Goal: Check status: Check status

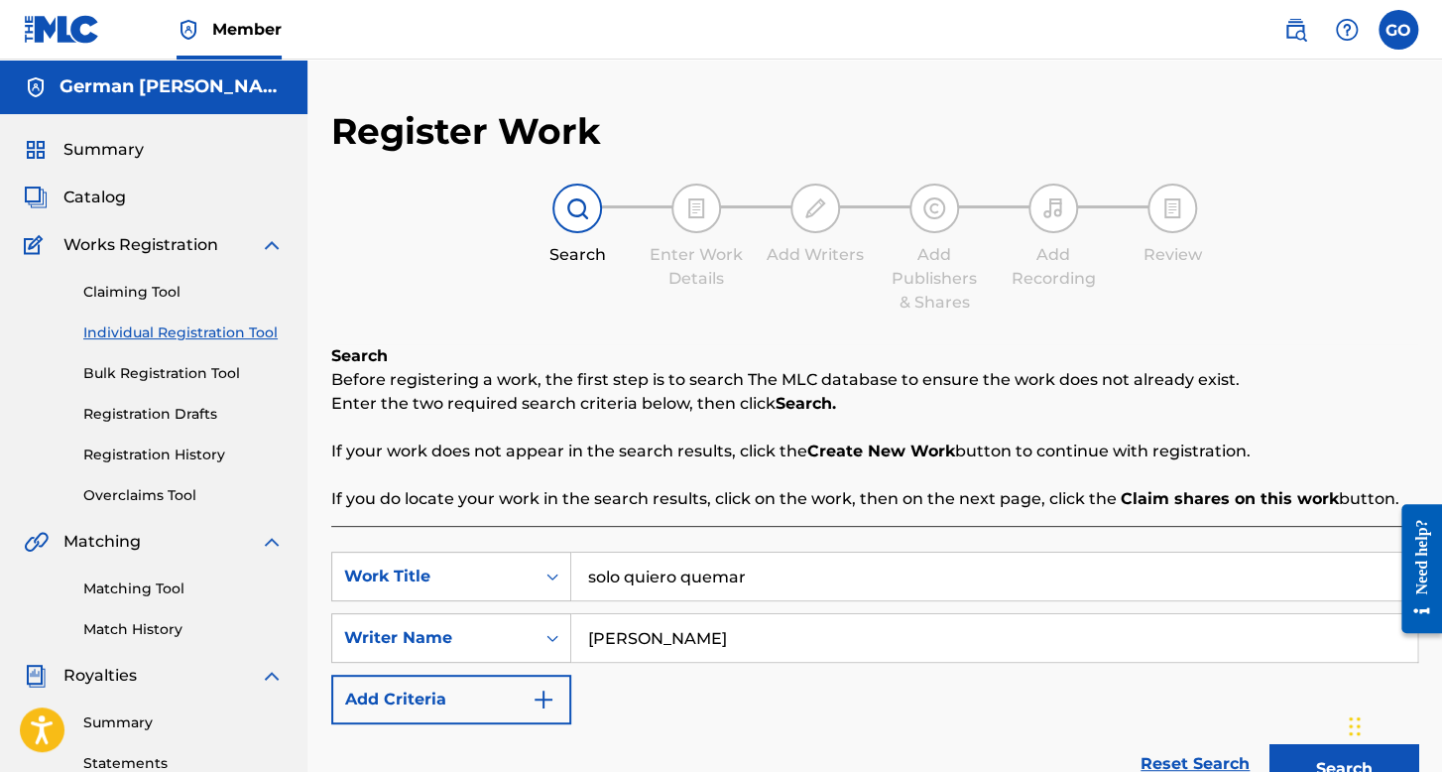
click at [1387, 25] on label at bounding box center [1398, 30] width 40 height 40
click at [1398, 30] on input "GO German Orpineda Hernnadez [EMAIL_ADDRESS][DOMAIN_NAME] Notification Preferen…" at bounding box center [1398, 30] width 0 height 0
click at [1388, 41] on div "GO GO German Orpineda Hernnadez orpinedagerman1@gmail.com Notification Preferen…" at bounding box center [1398, 30] width 40 height 40
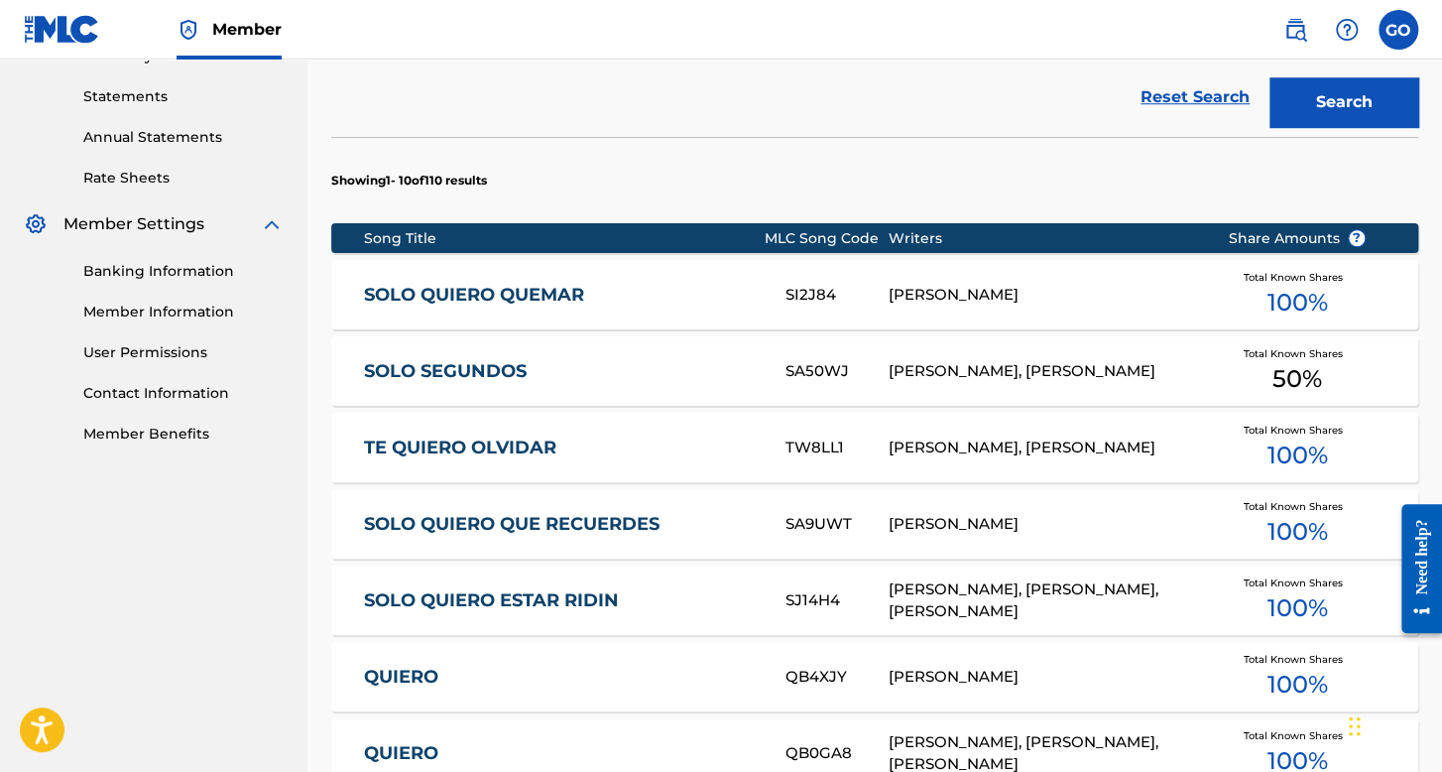
scroll to position [674, 0]
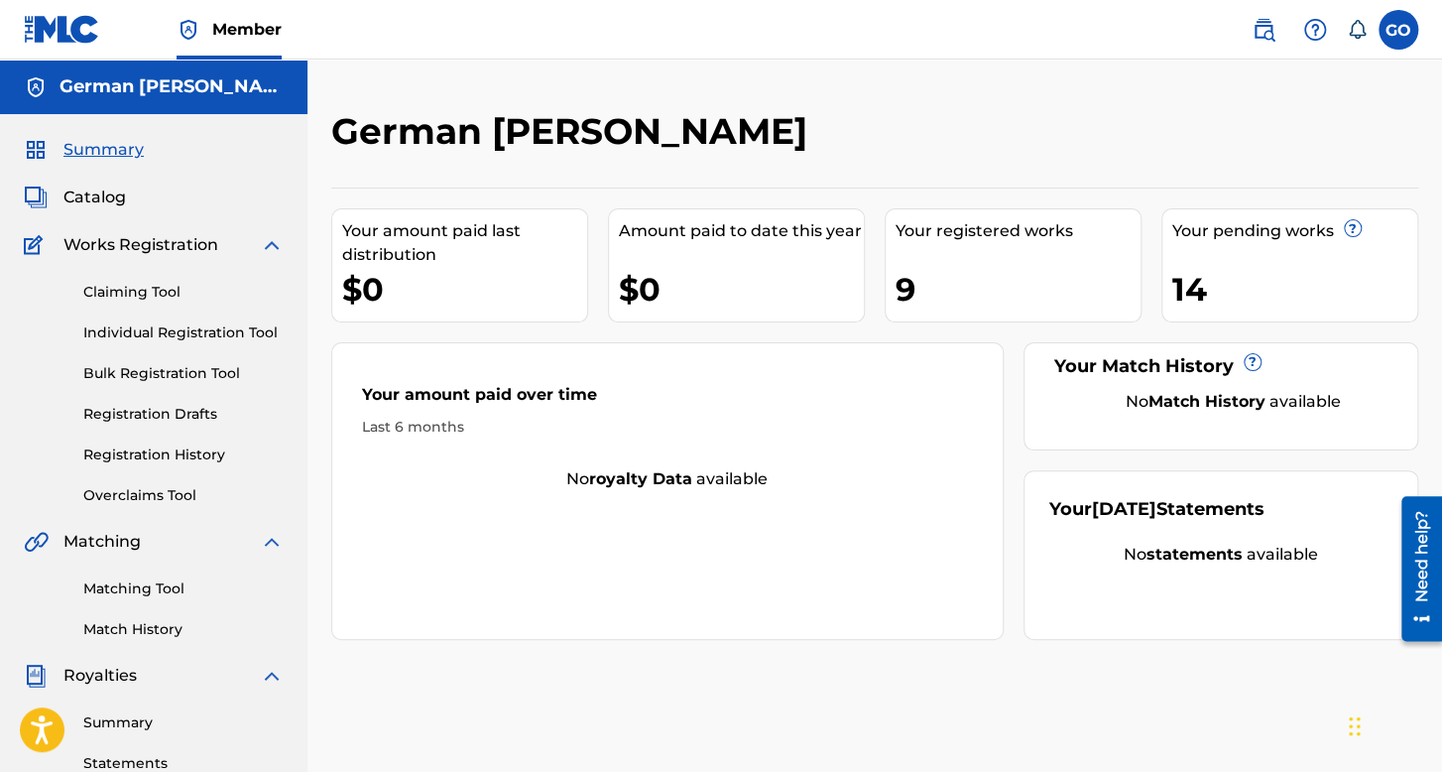
click at [198, 461] on link "Registration History" at bounding box center [183, 454] width 200 height 21
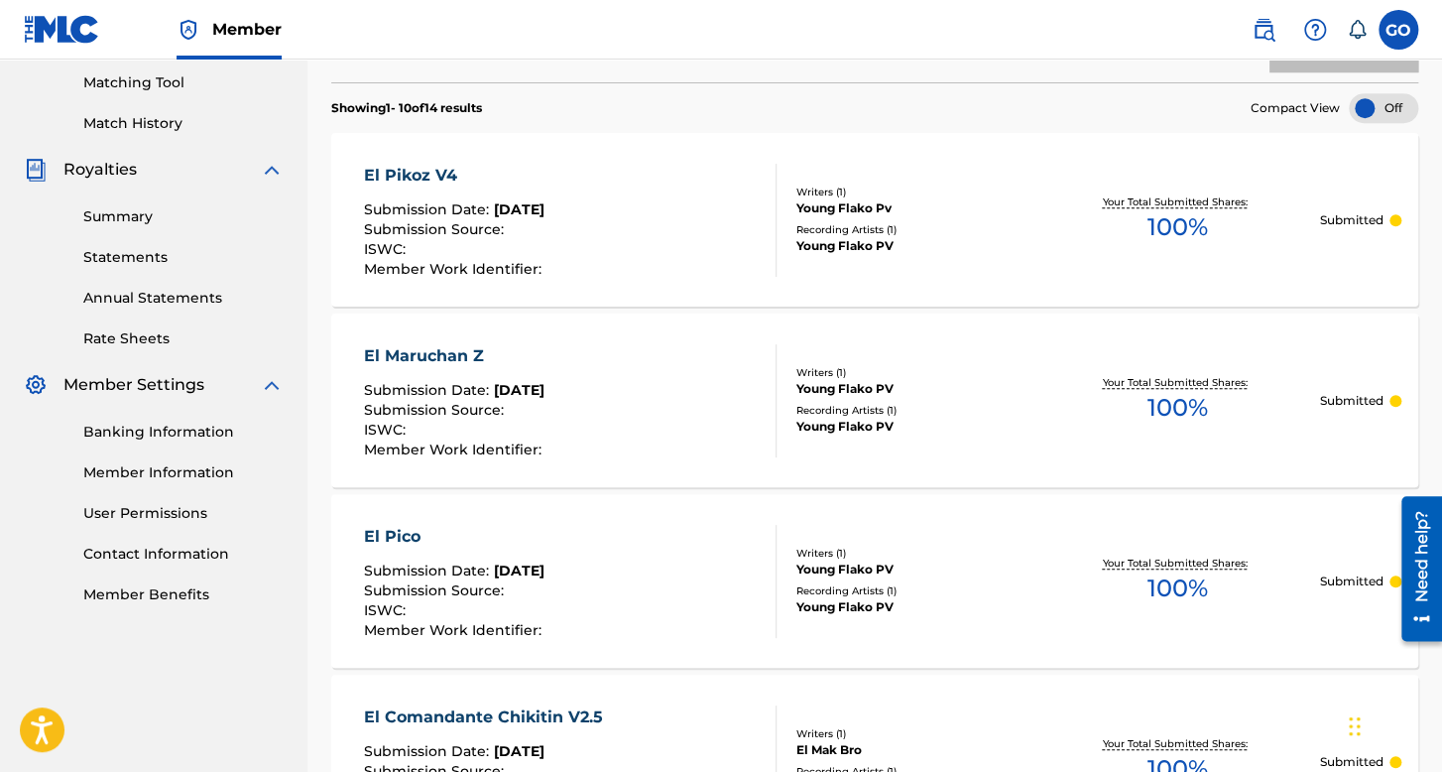
scroll to position [10, 0]
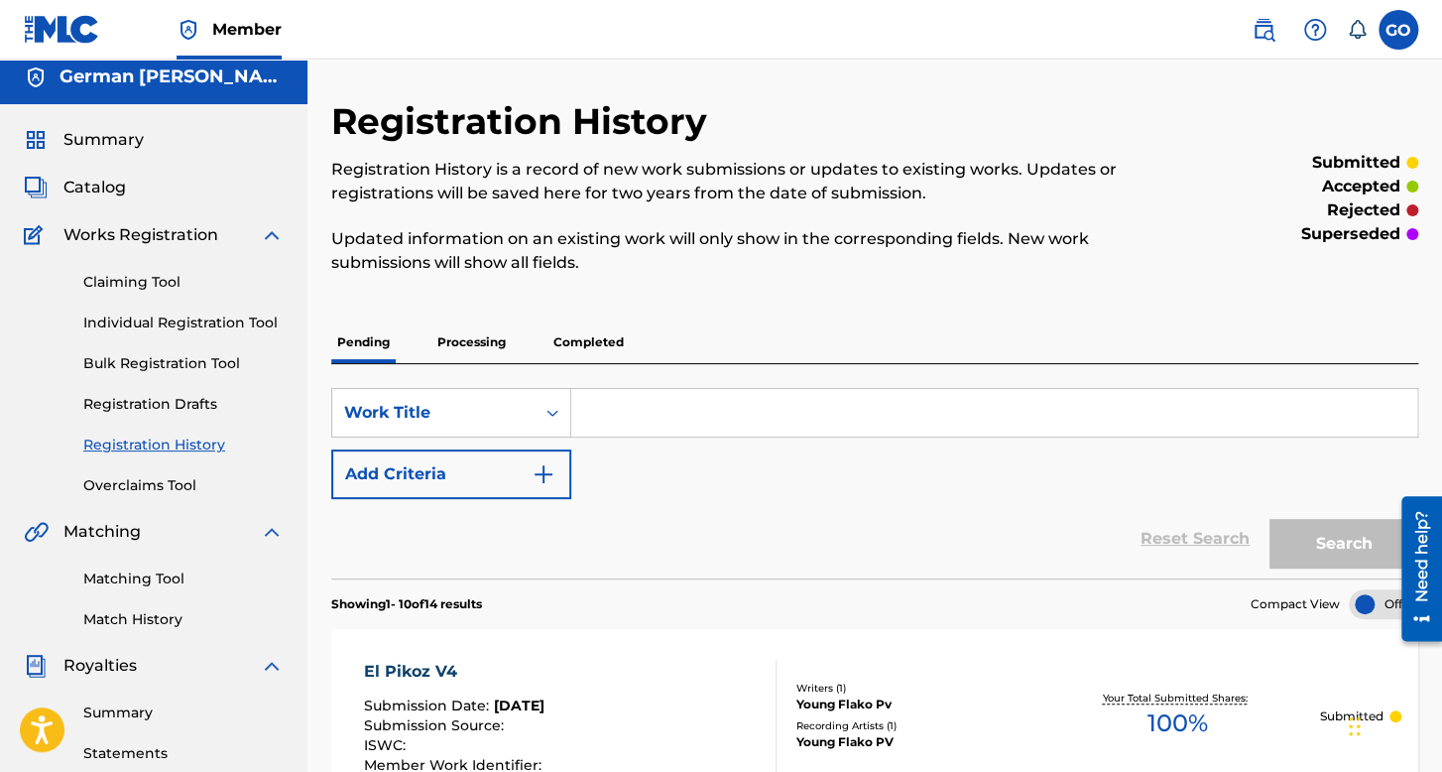
click at [472, 343] on p "Processing" at bounding box center [471, 342] width 80 height 42
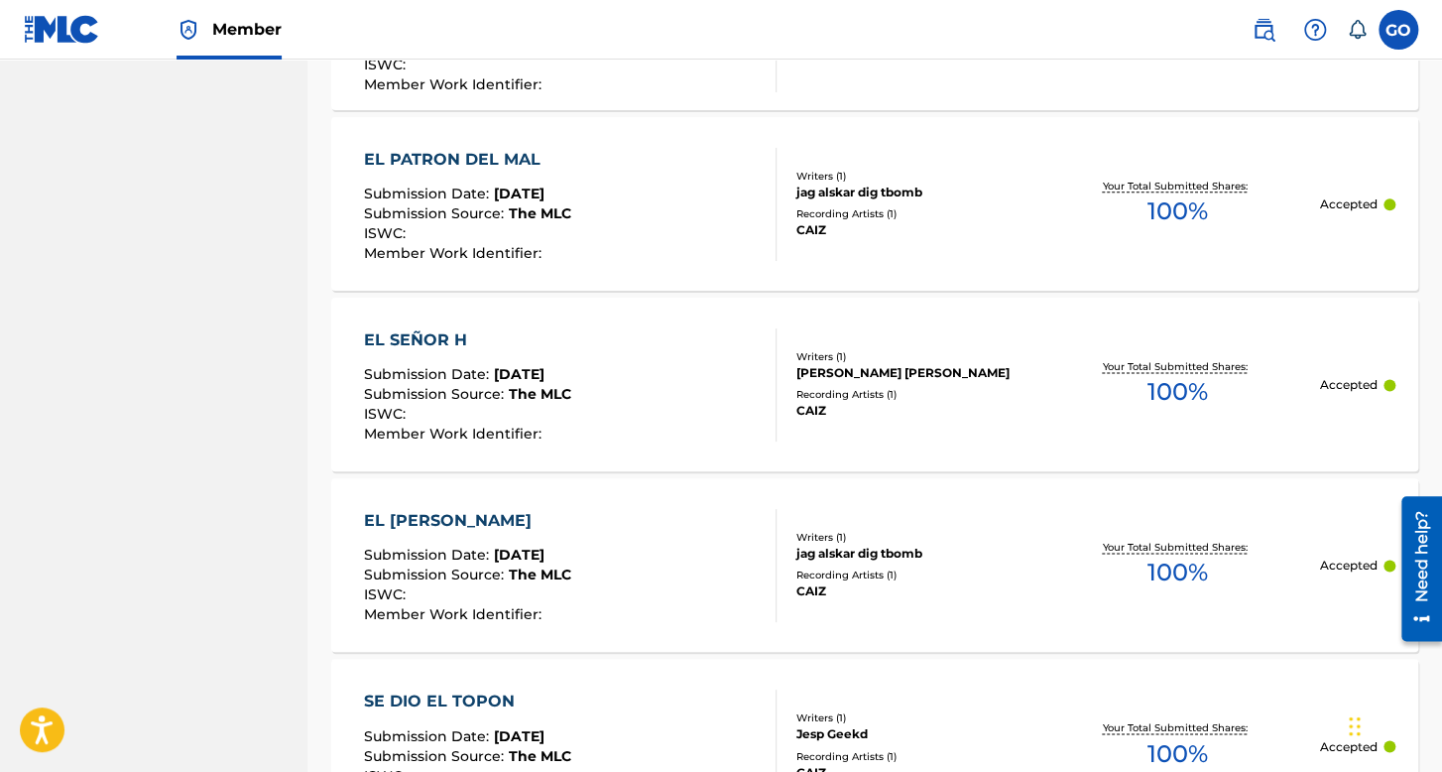
scroll to position [848, 0]
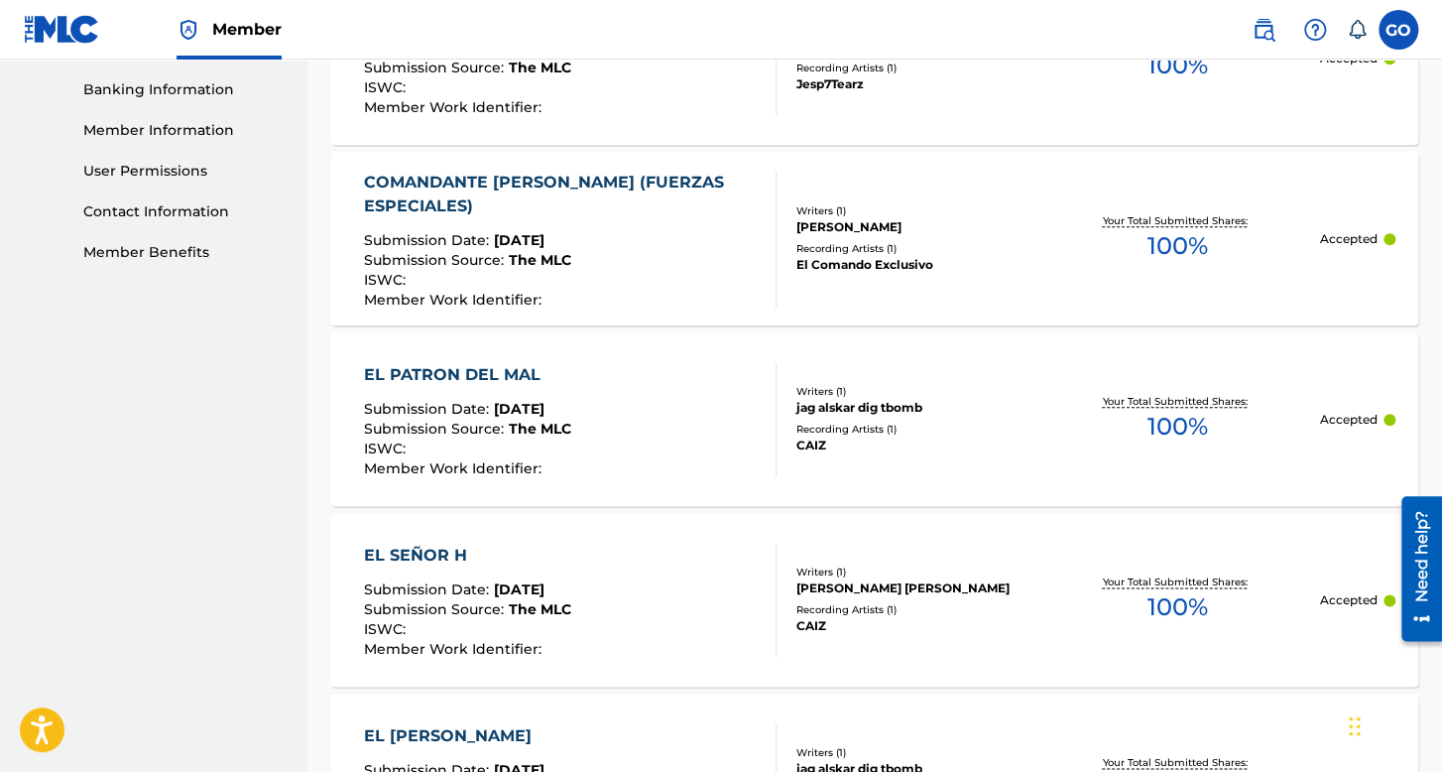
click at [1410, 30] on label at bounding box center [1398, 30] width 40 height 40
click at [1398, 30] on input "GO German Orpineda Hernnadez [EMAIL_ADDRESS][DOMAIN_NAME] Notification Preferen…" at bounding box center [1398, 30] width 0 height 0
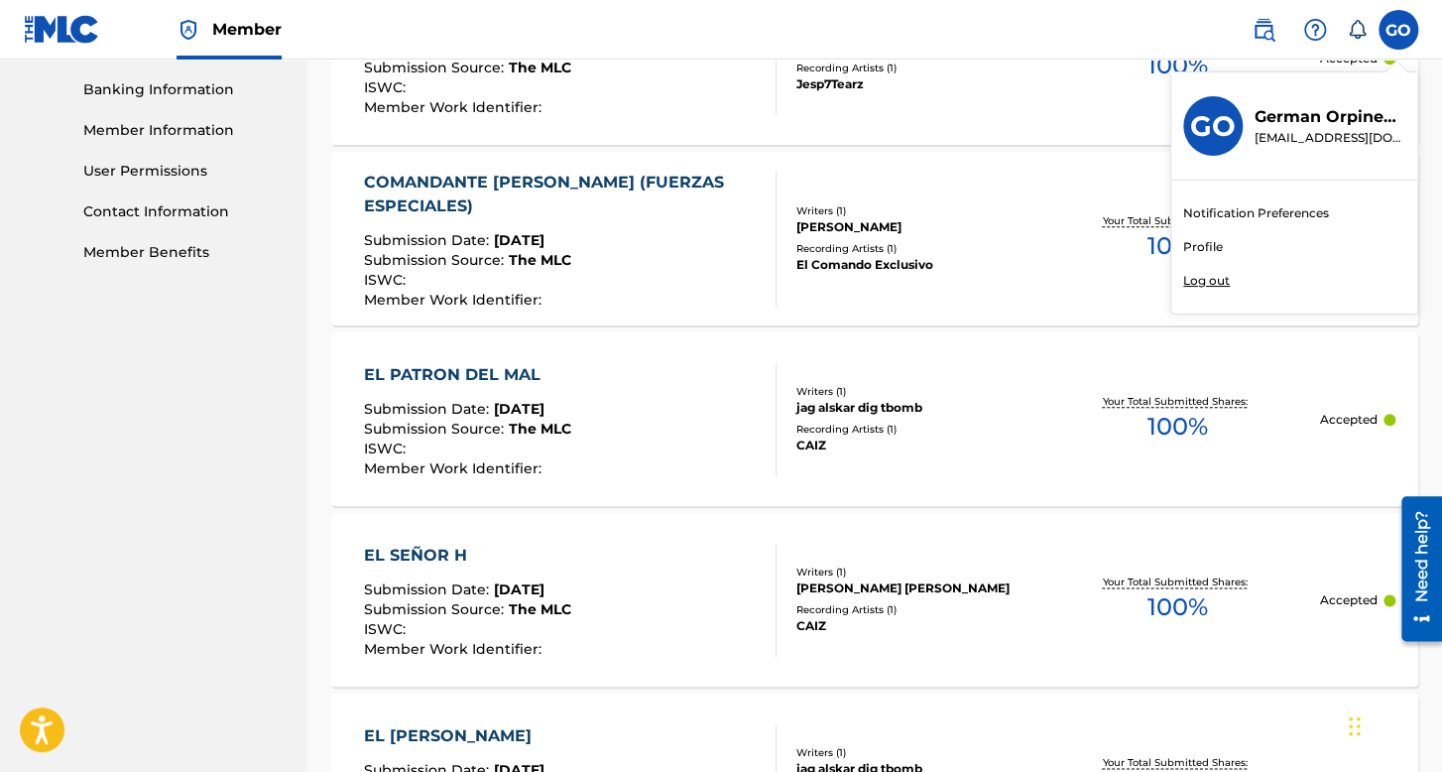
click at [1211, 287] on p "Log out" at bounding box center [1206, 281] width 47 height 18
click at [1398, 30] on input "GO German Orpineda Hernnadez [EMAIL_ADDRESS][DOMAIN_NAME] Notification Preferen…" at bounding box center [1398, 30] width 0 height 0
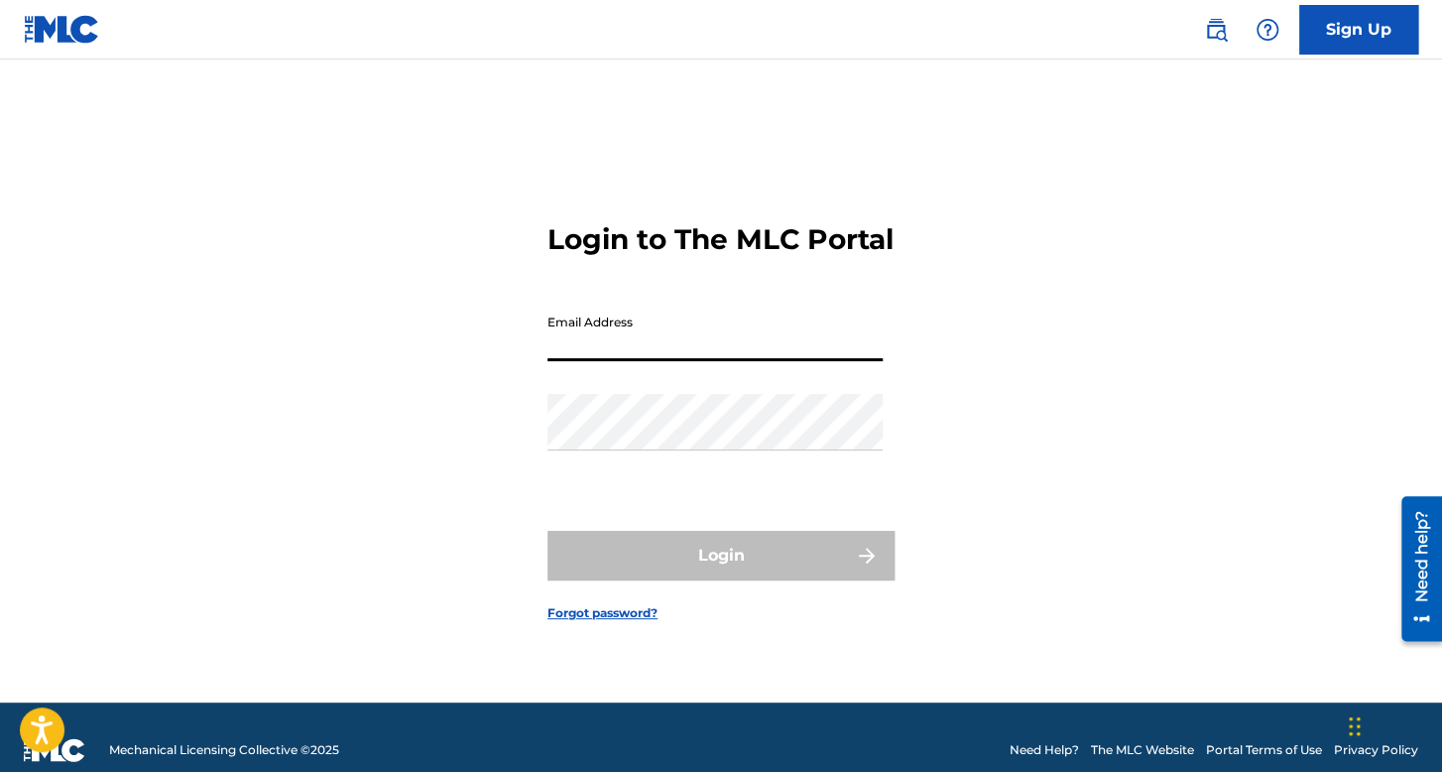
click at [721, 337] on input "Email Address" at bounding box center [714, 332] width 335 height 57
type input "[EMAIL_ADDRESS][DOMAIN_NAME]"
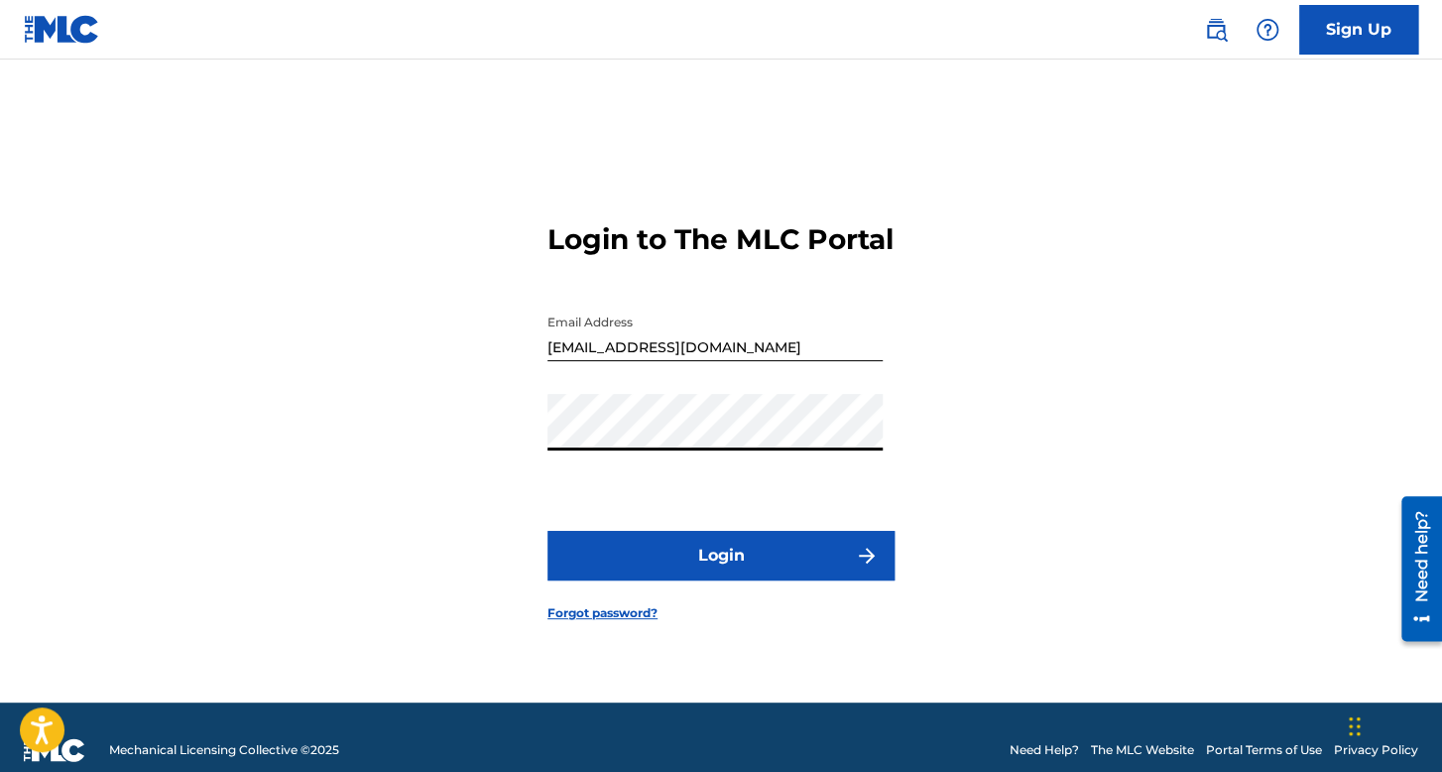
click at [606, 572] on button "Login" at bounding box center [720, 556] width 347 height 50
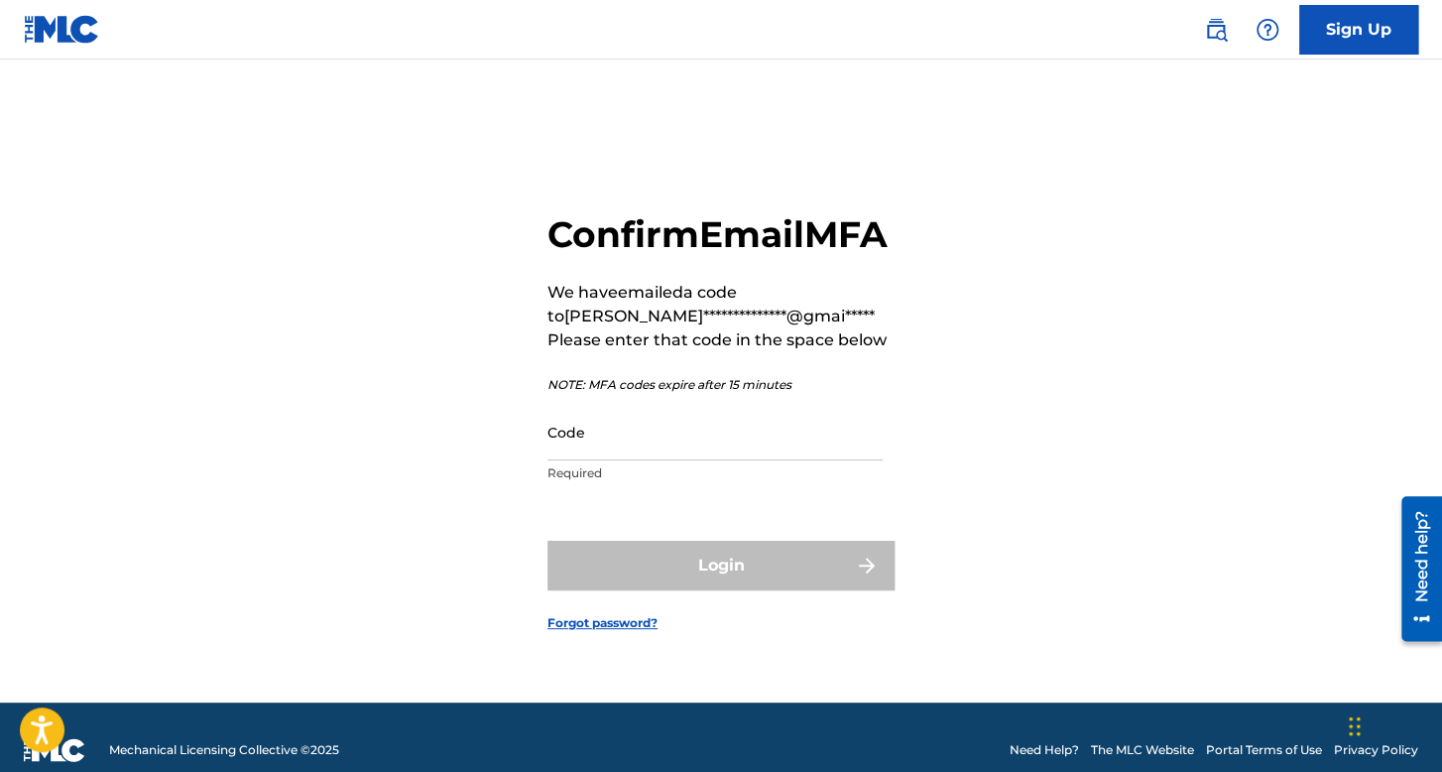
click at [611, 458] on input "Code" at bounding box center [714, 432] width 335 height 57
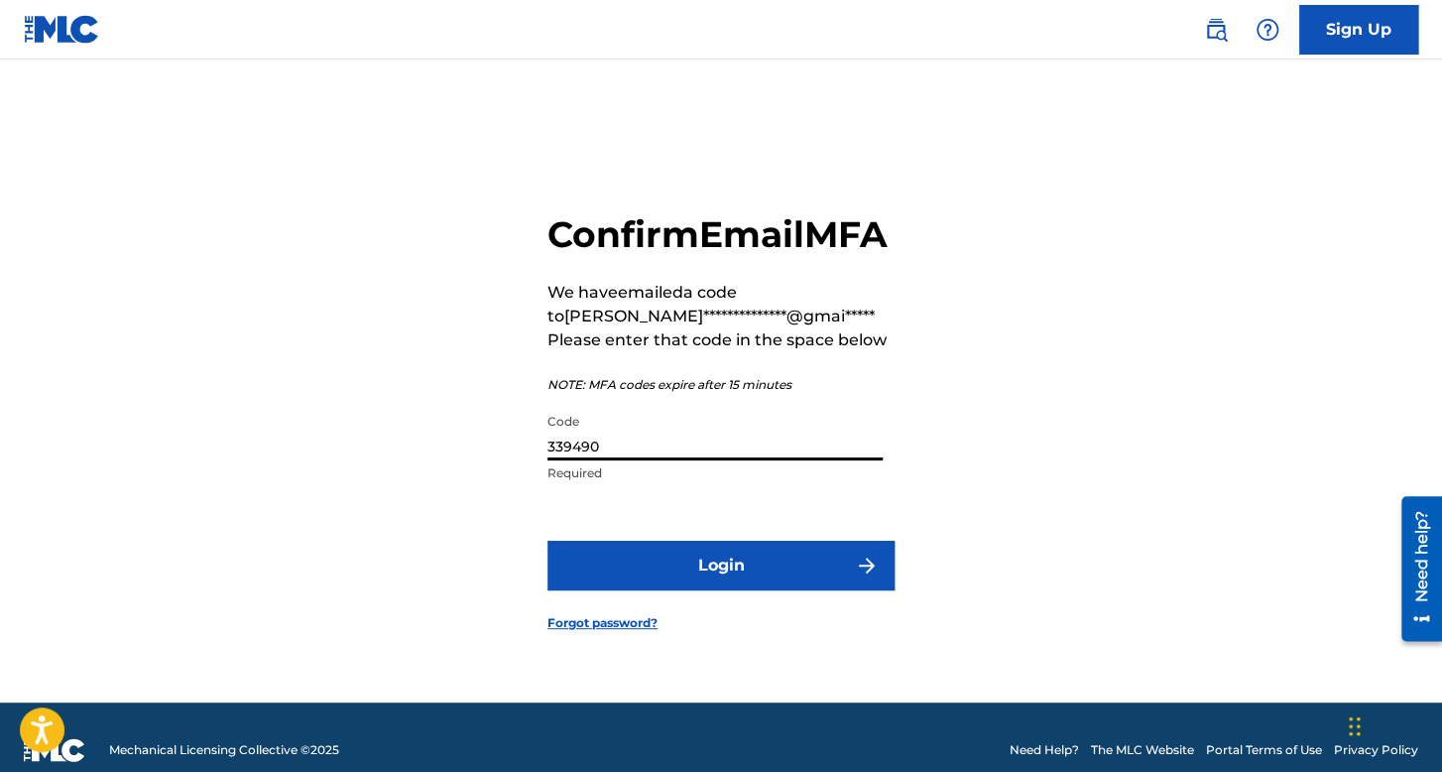
type input "339490"
click at [547, 540] on button "Login" at bounding box center [720, 565] width 347 height 50
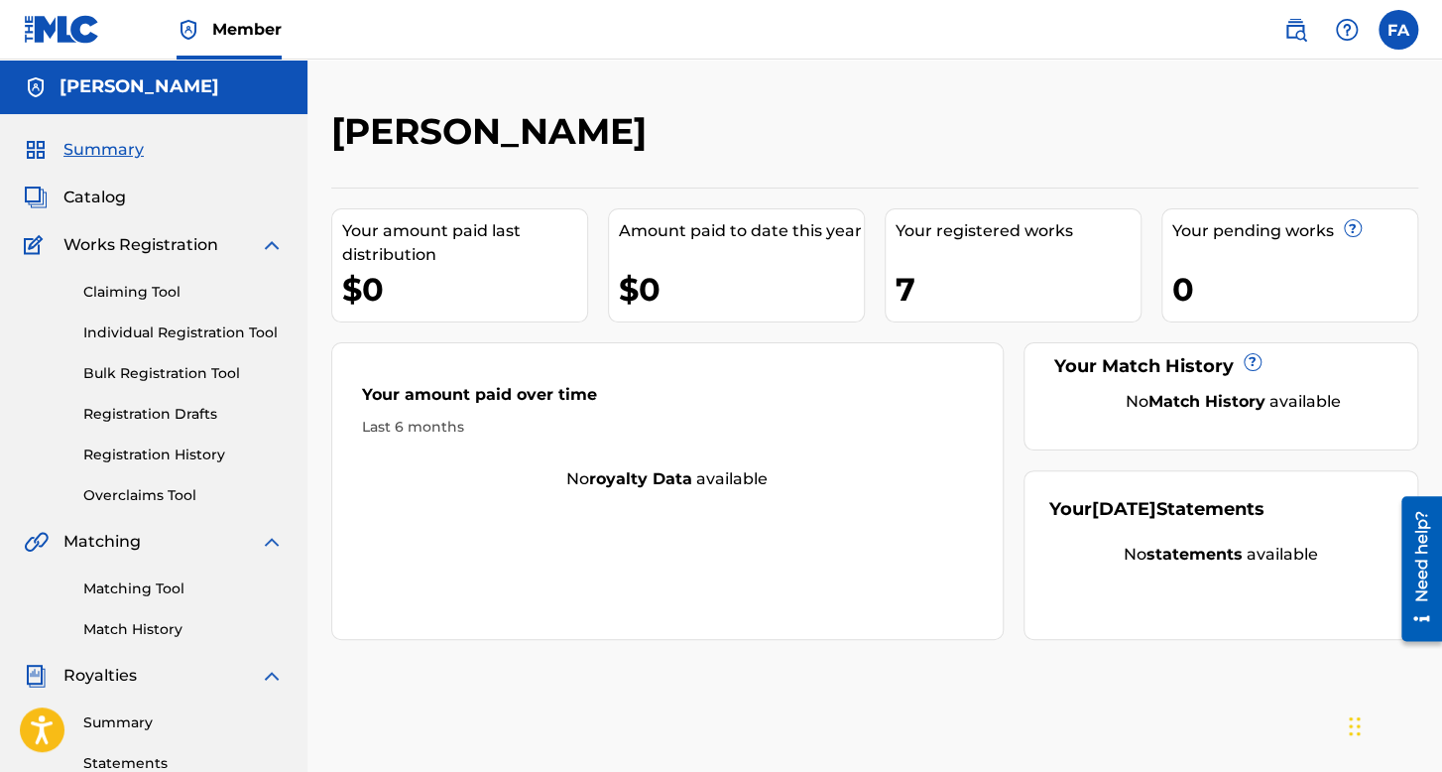
click at [165, 456] on link "Registration History" at bounding box center [183, 454] width 200 height 21
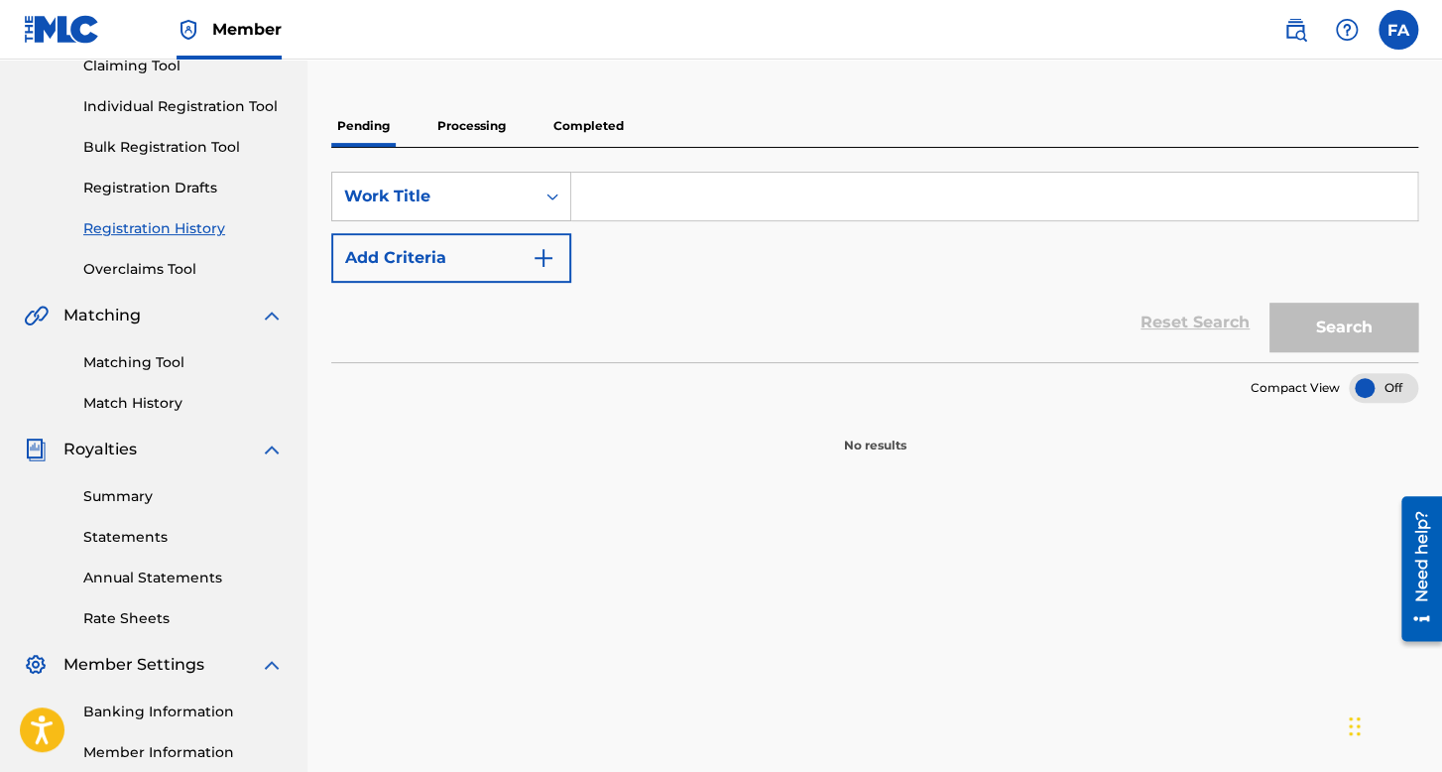
scroll to position [61, 0]
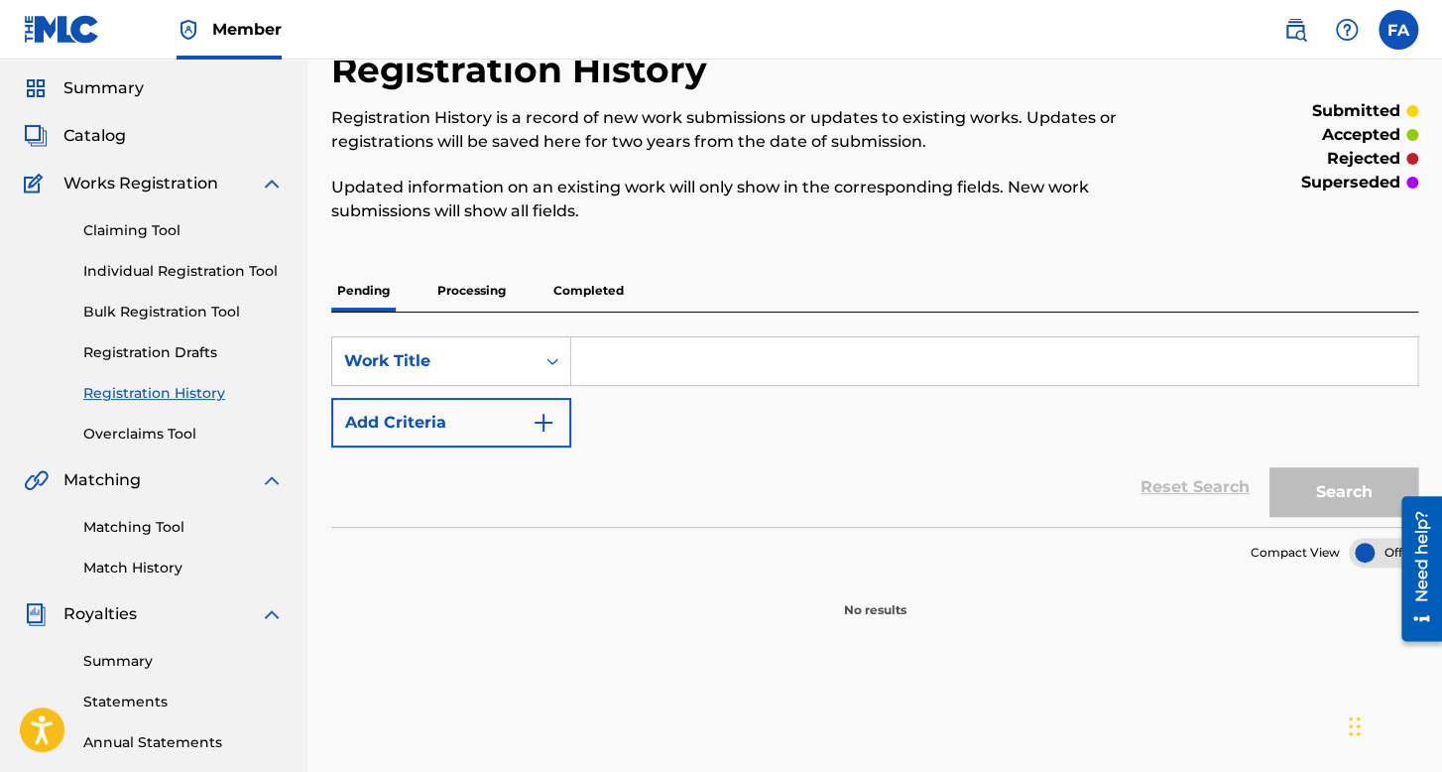
drag, startPoint x: 492, startPoint y: 308, endPoint x: 489, endPoint y: 295, distance: 14.2
click at [492, 306] on p "Processing" at bounding box center [471, 291] width 80 height 42
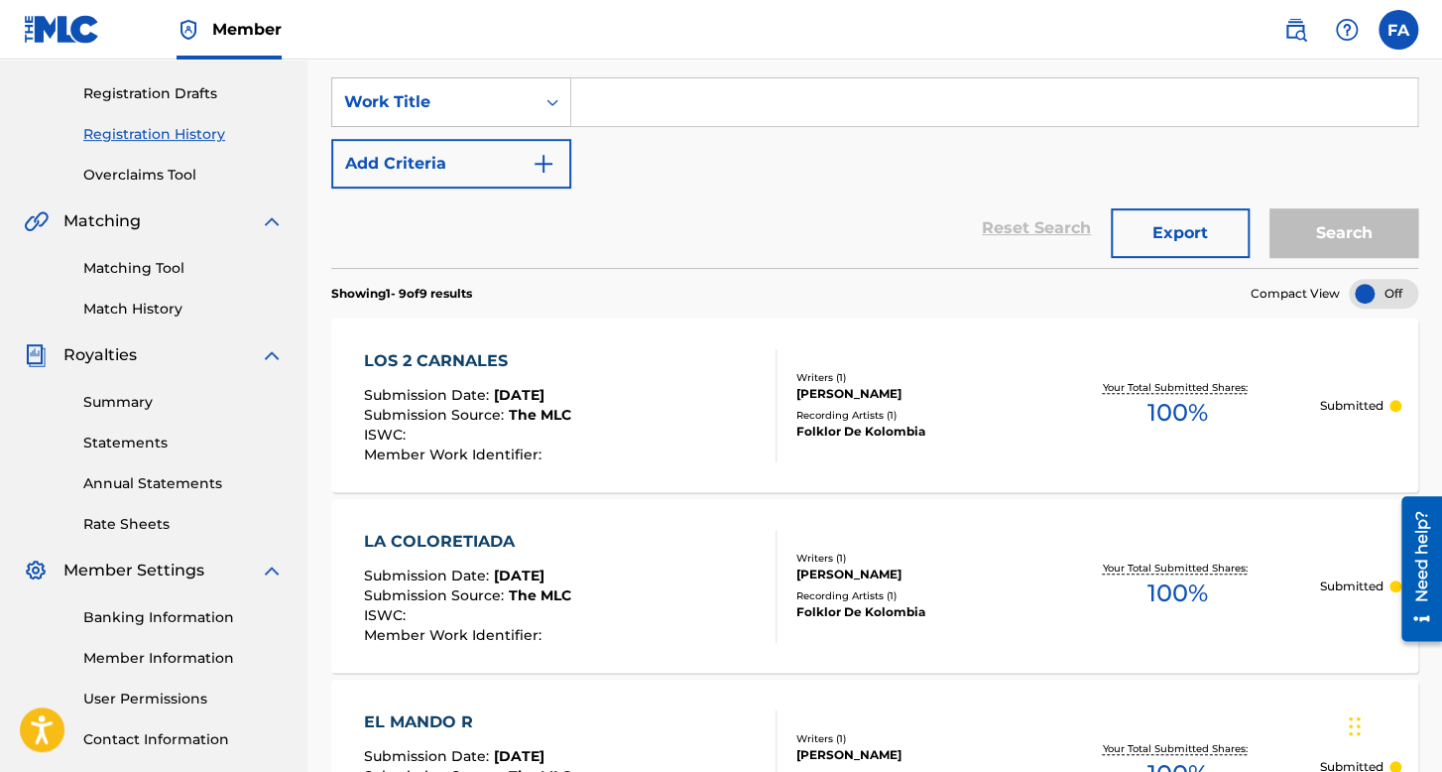
scroll to position [198, 0]
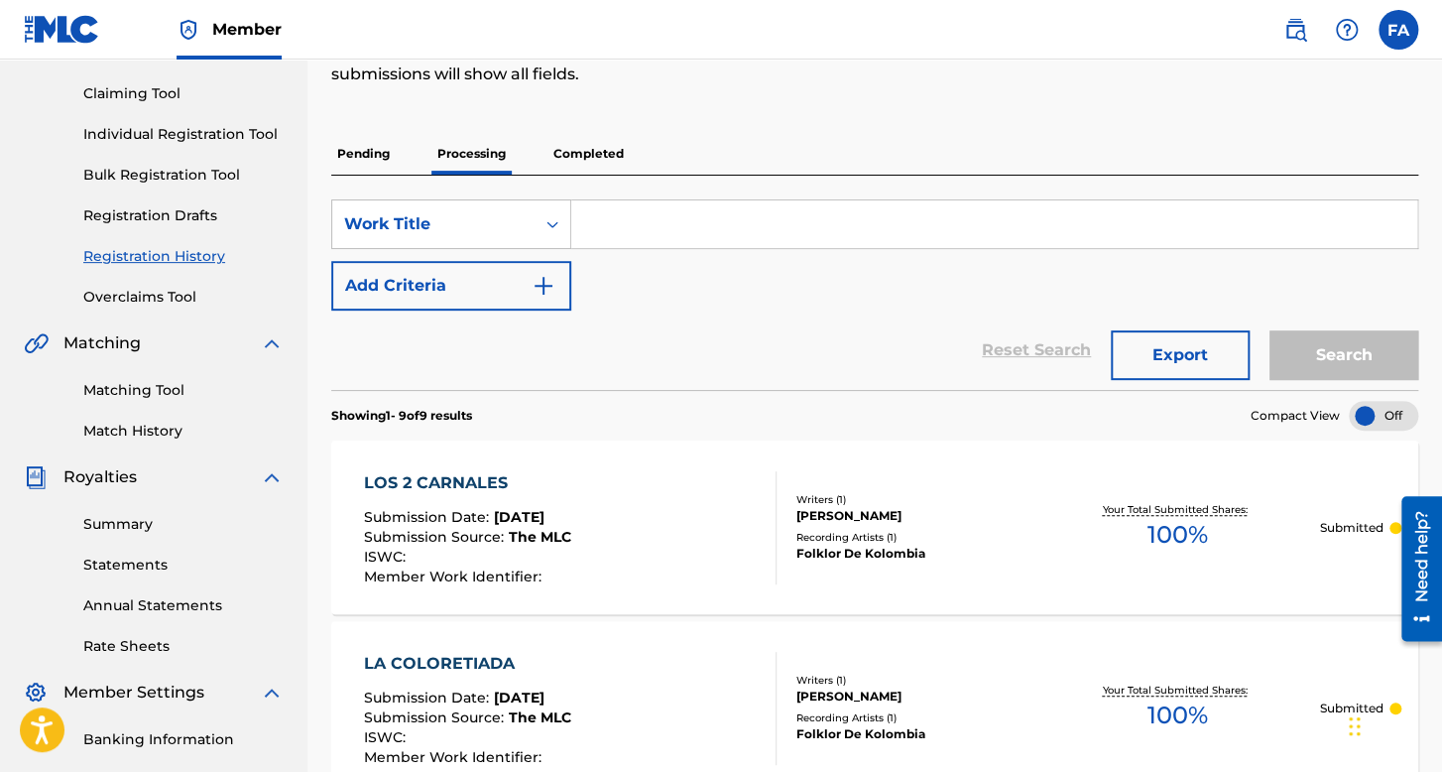
click at [575, 162] on p "Completed" at bounding box center [588, 154] width 82 height 42
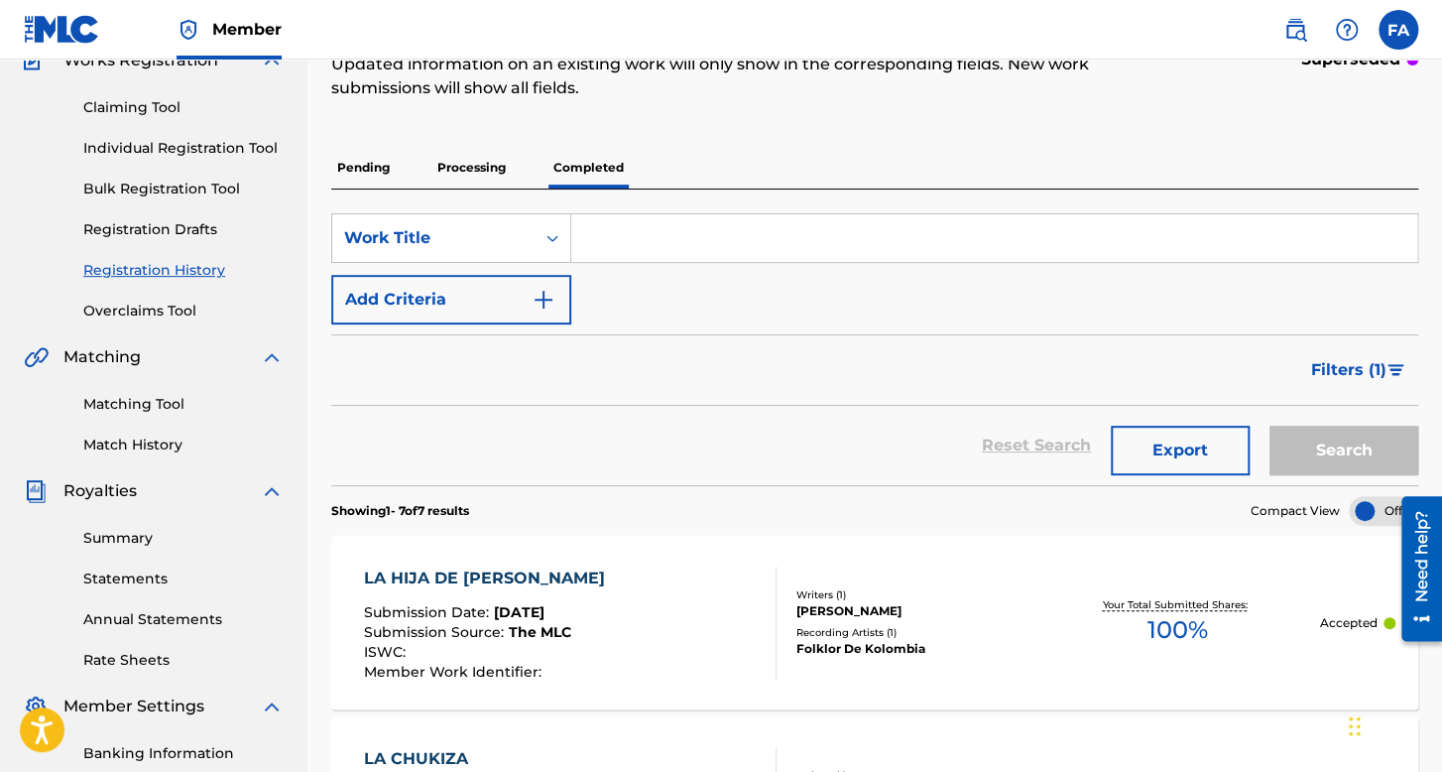
scroll to position [36, 0]
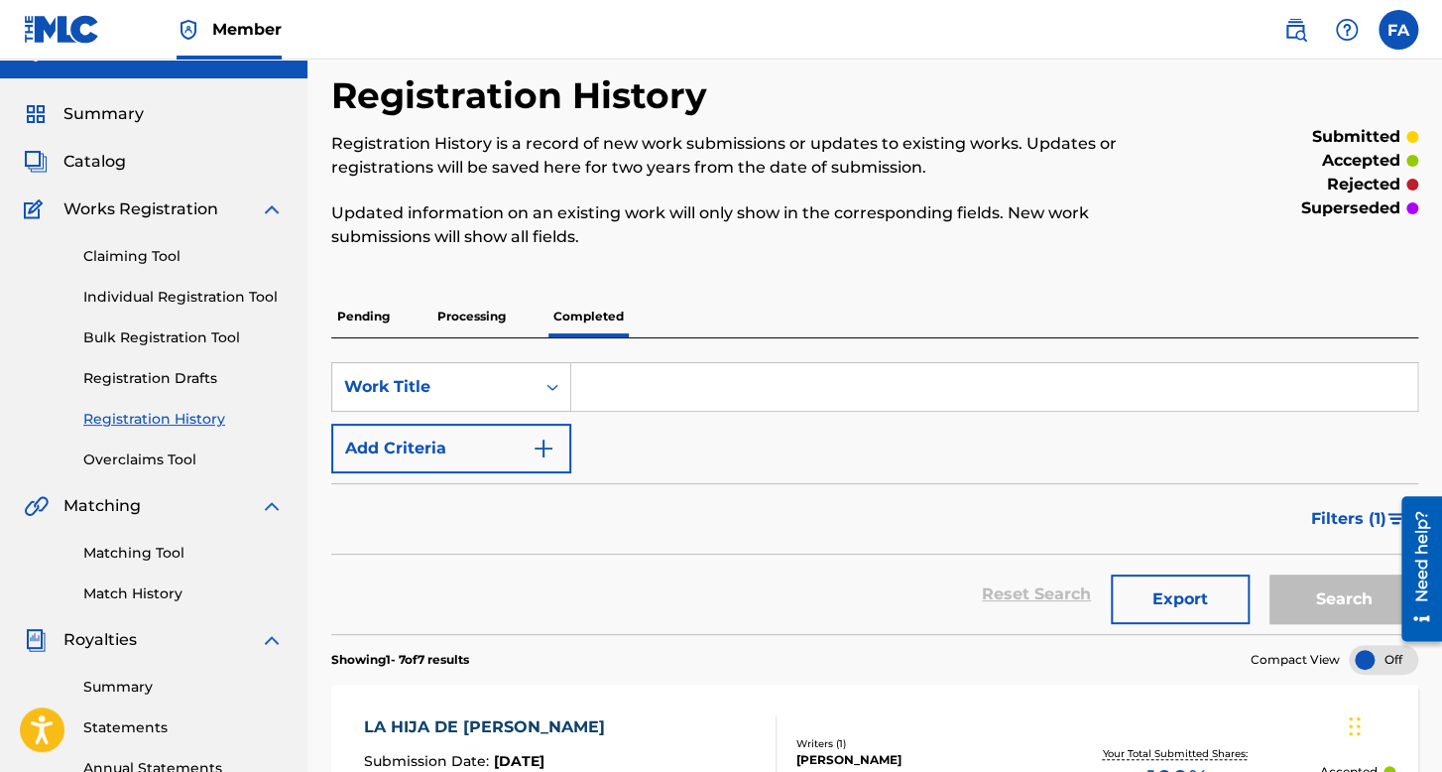
click at [480, 307] on p "Processing" at bounding box center [471, 317] width 80 height 42
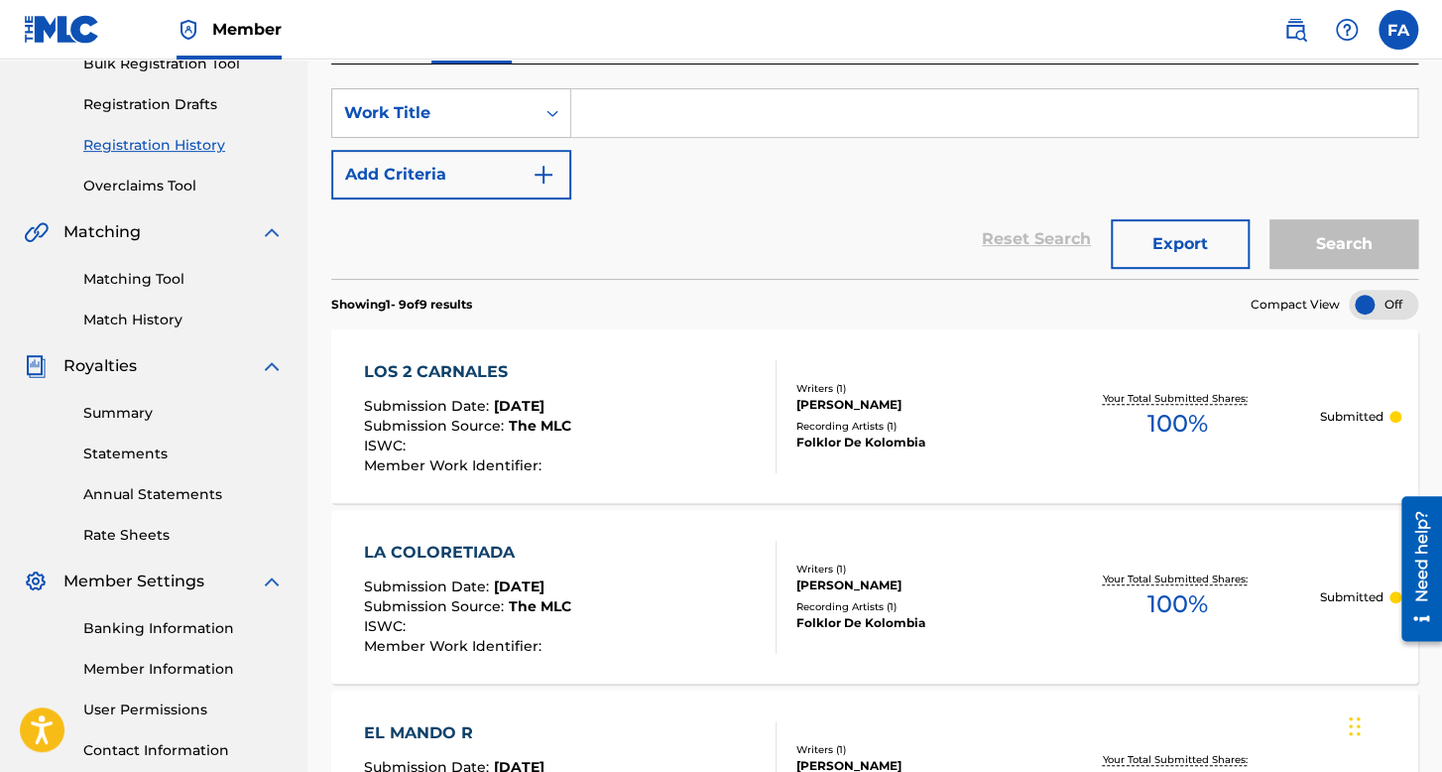
scroll to position [217, 0]
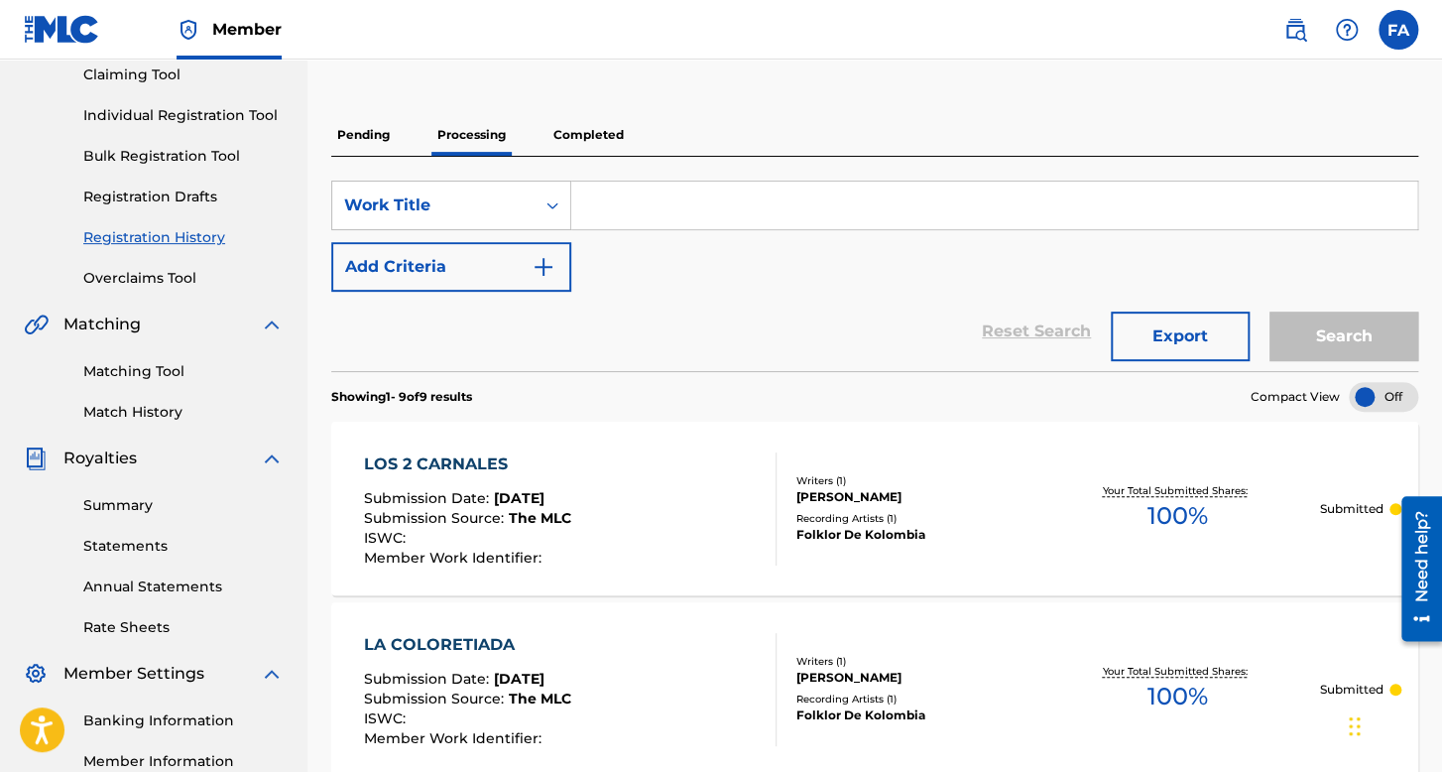
click at [589, 143] on p "Completed" at bounding box center [588, 135] width 82 height 42
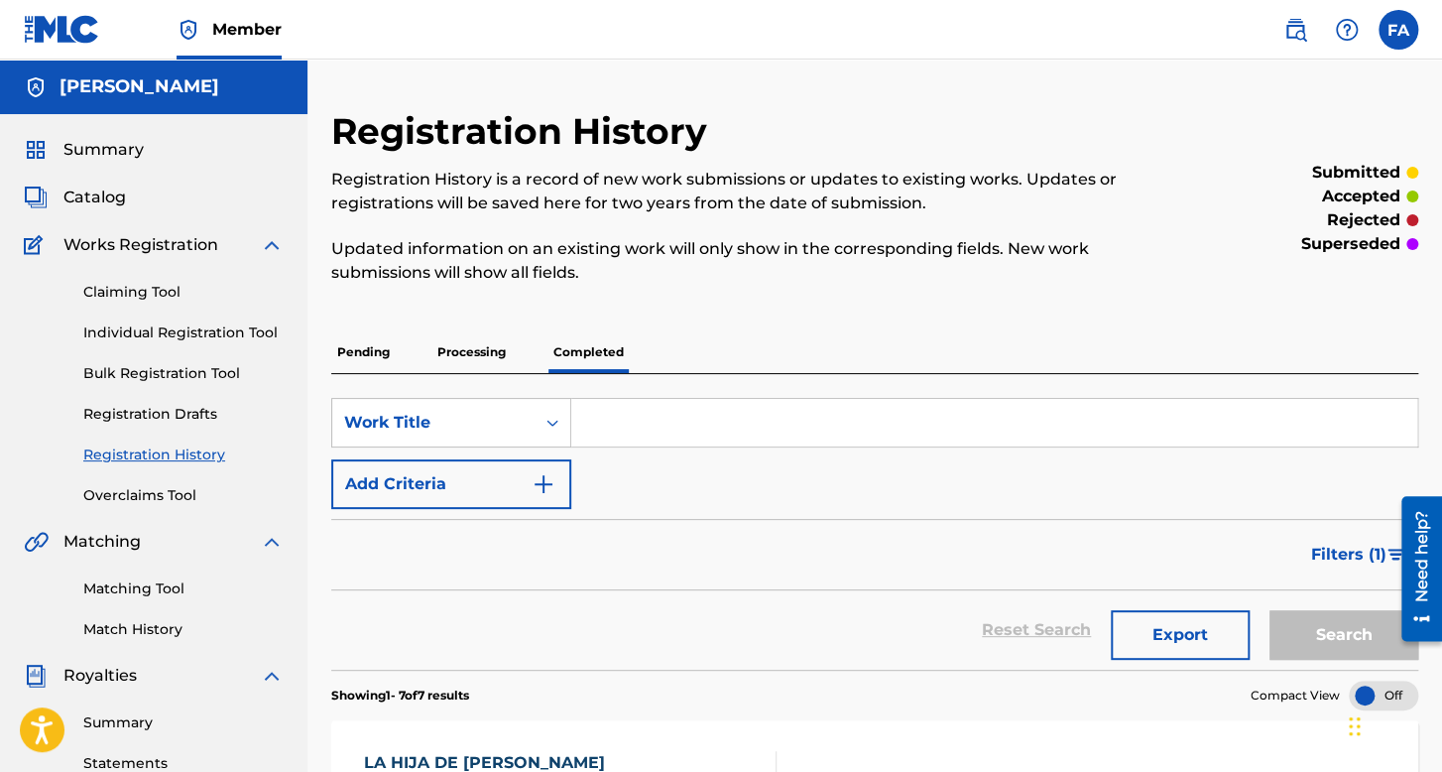
click at [417, 346] on div "Pending Processing Completed" at bounding box center [874, 352] width 1087 height 42
click at [496, 354] on p "Processing" at bounding box center [471, 352] width 80 height 42
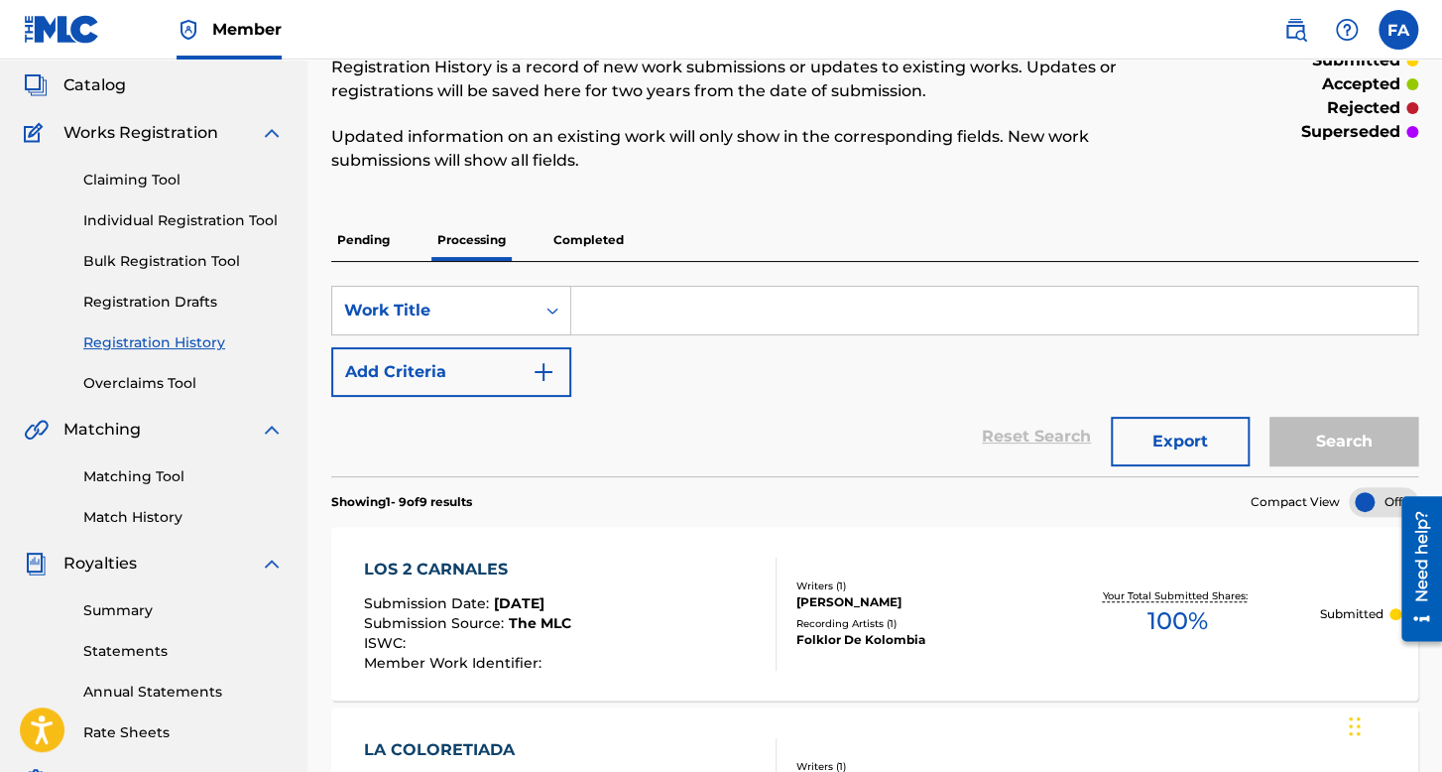
scroll to position [19, 0]
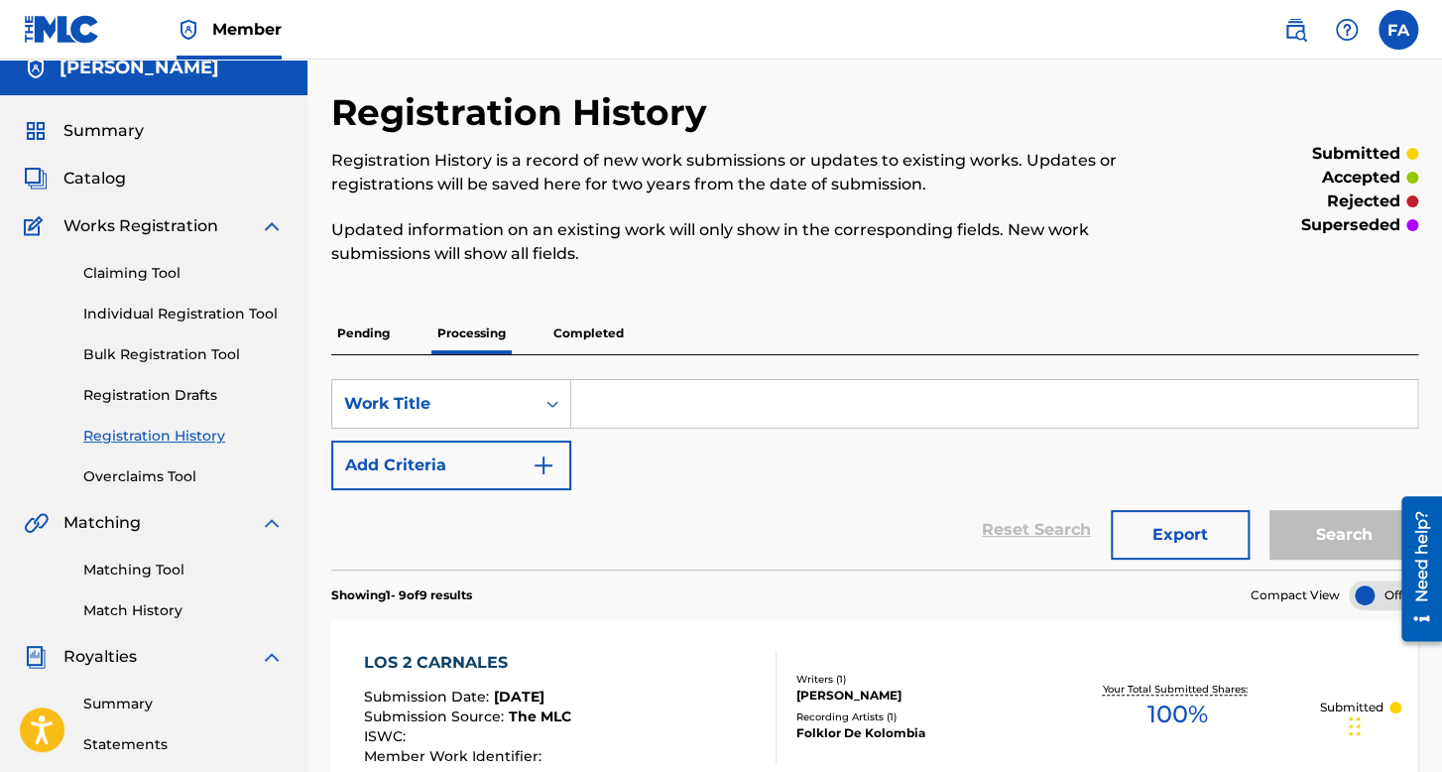
click at [615, 336] on p "Completed" at bounding box center [588, 333] width 82 height 42
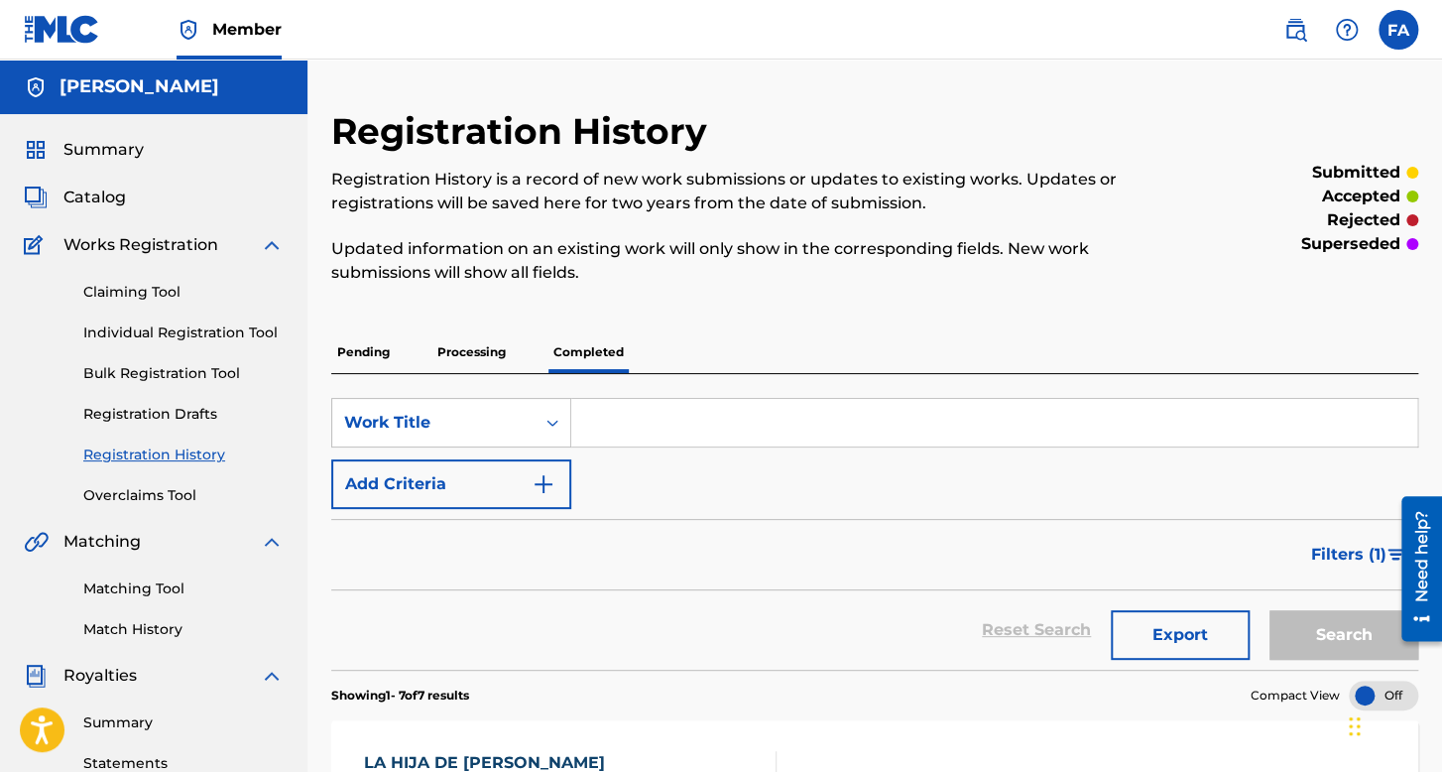
click at [473, 362] on p "Processing" at bounding box center [471, 352] width 80 height 42
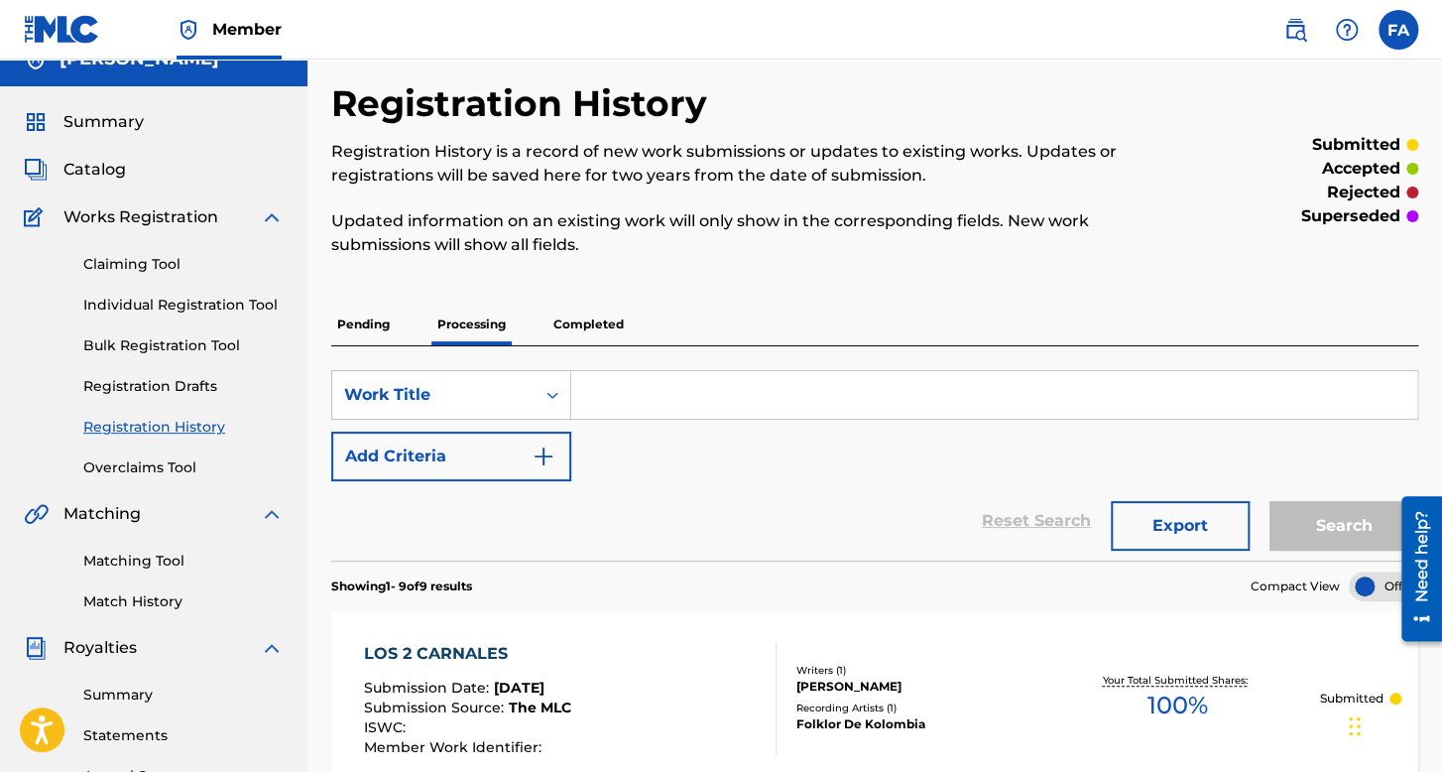
scroll to position [19, 0]
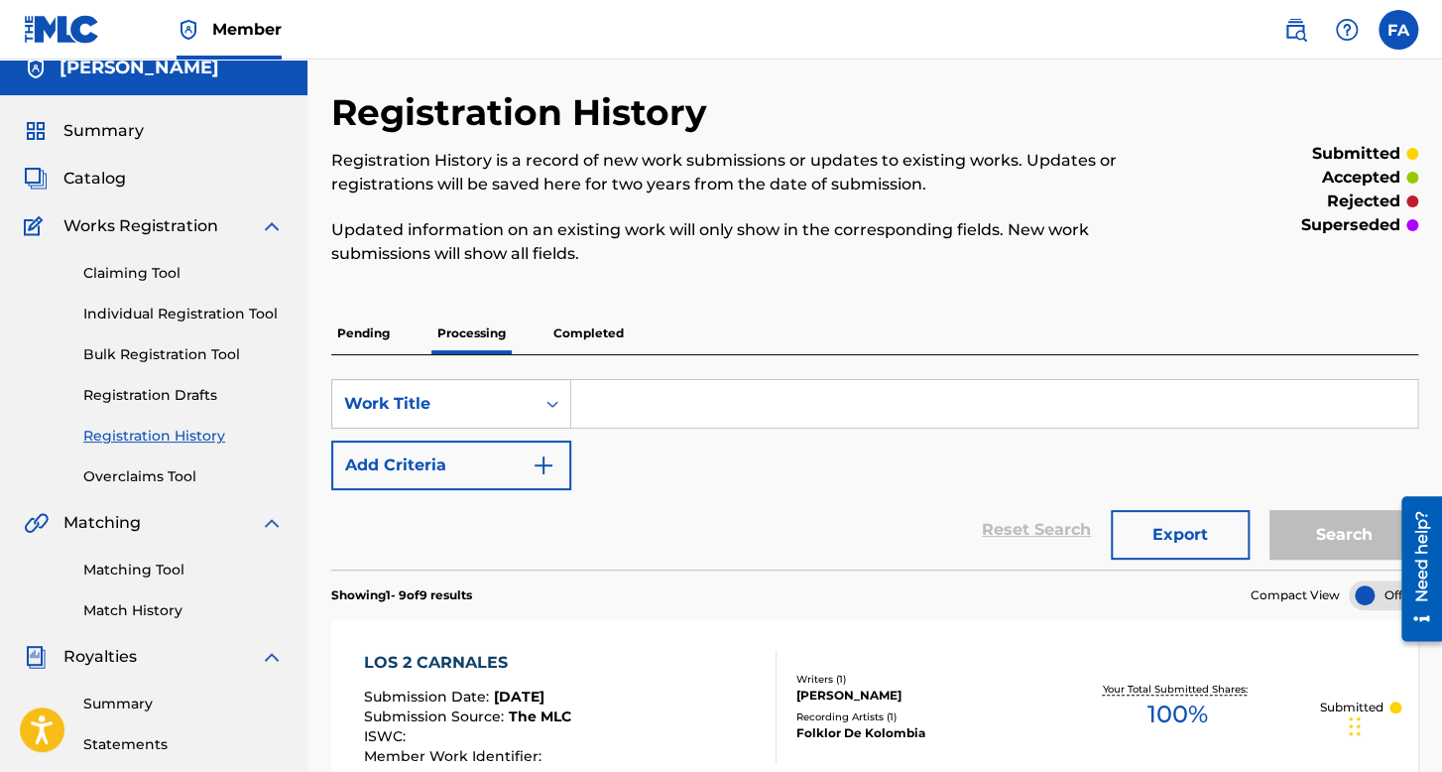
click at [591, 334] on p "Completed" at bounding box center [588, 333] width 82 height 42
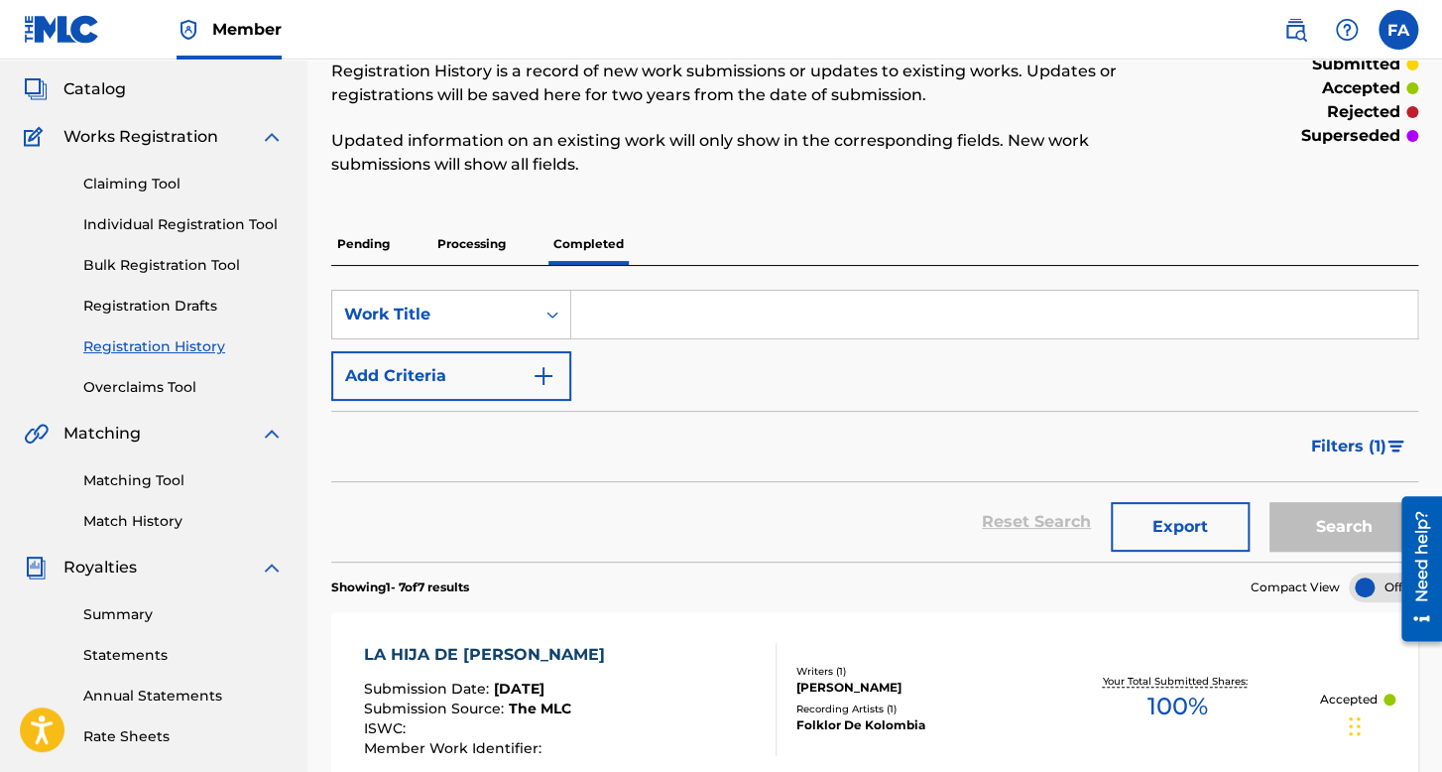
scroll to position [99, 0]
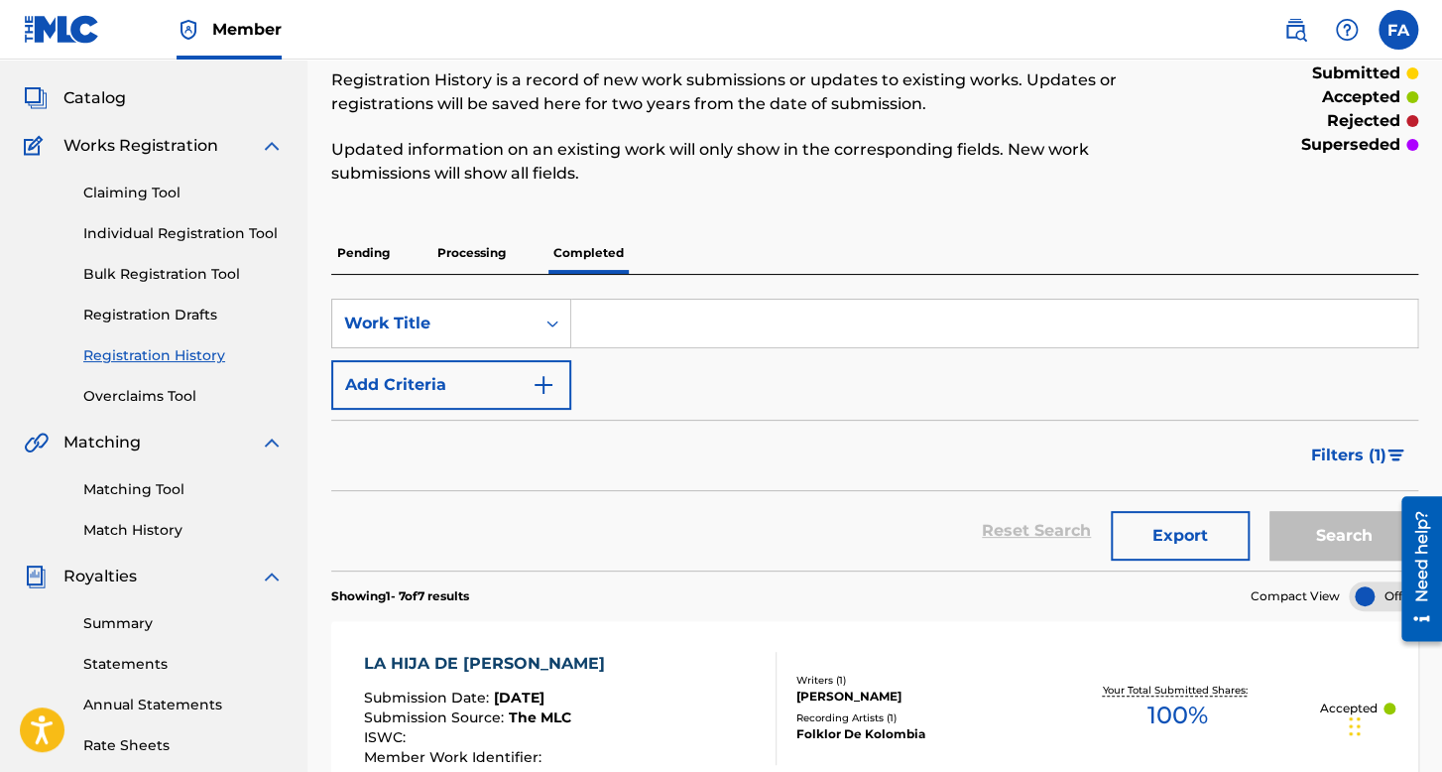
click at [401, 254] on div "Pending Processing Completed" at bounding box center [874, 253] width 1087 height 42
click at [452, 253] on p "Processing" at bounding box center [471, 253] width 80 height 42
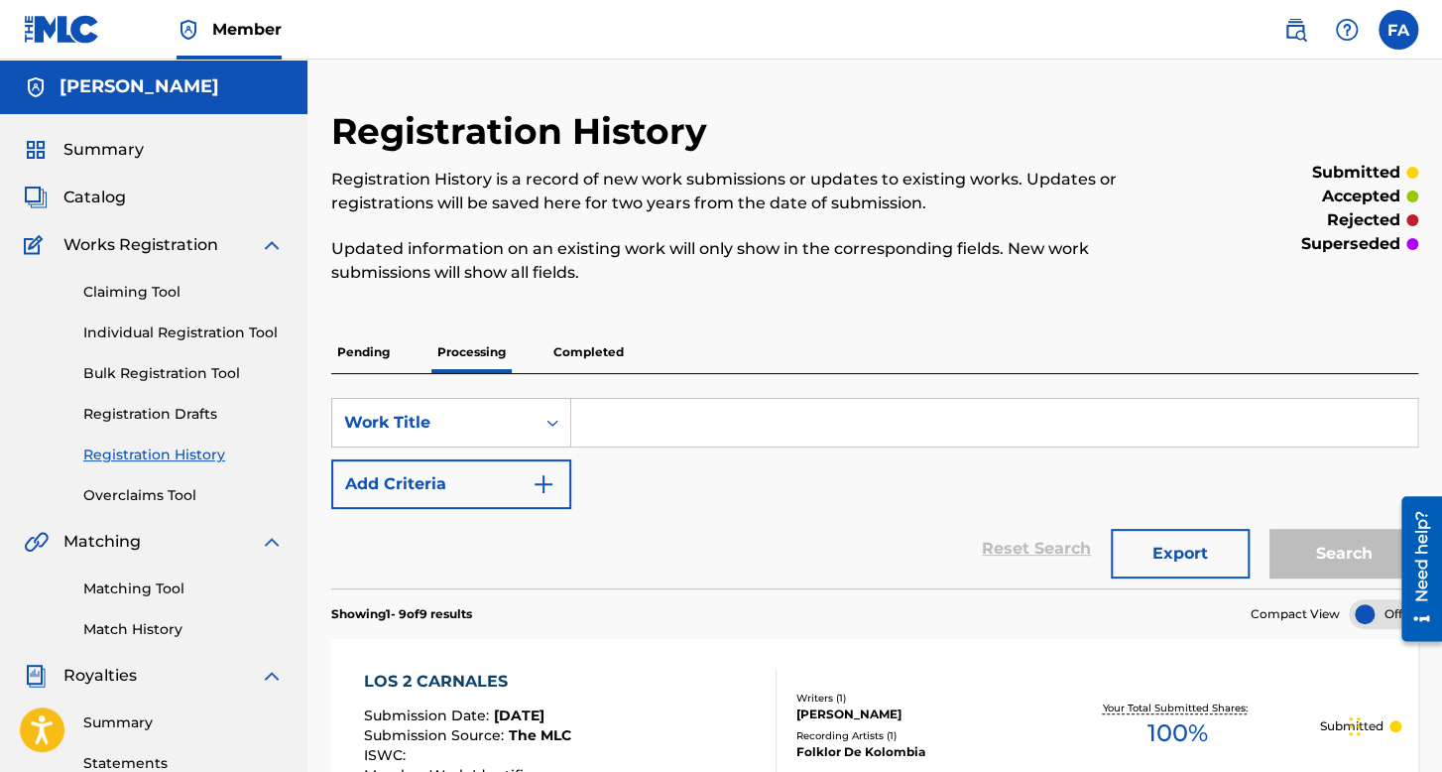
click at [559, 357] on p "Completed" at bounding box center [588, 352] width 82 height 42
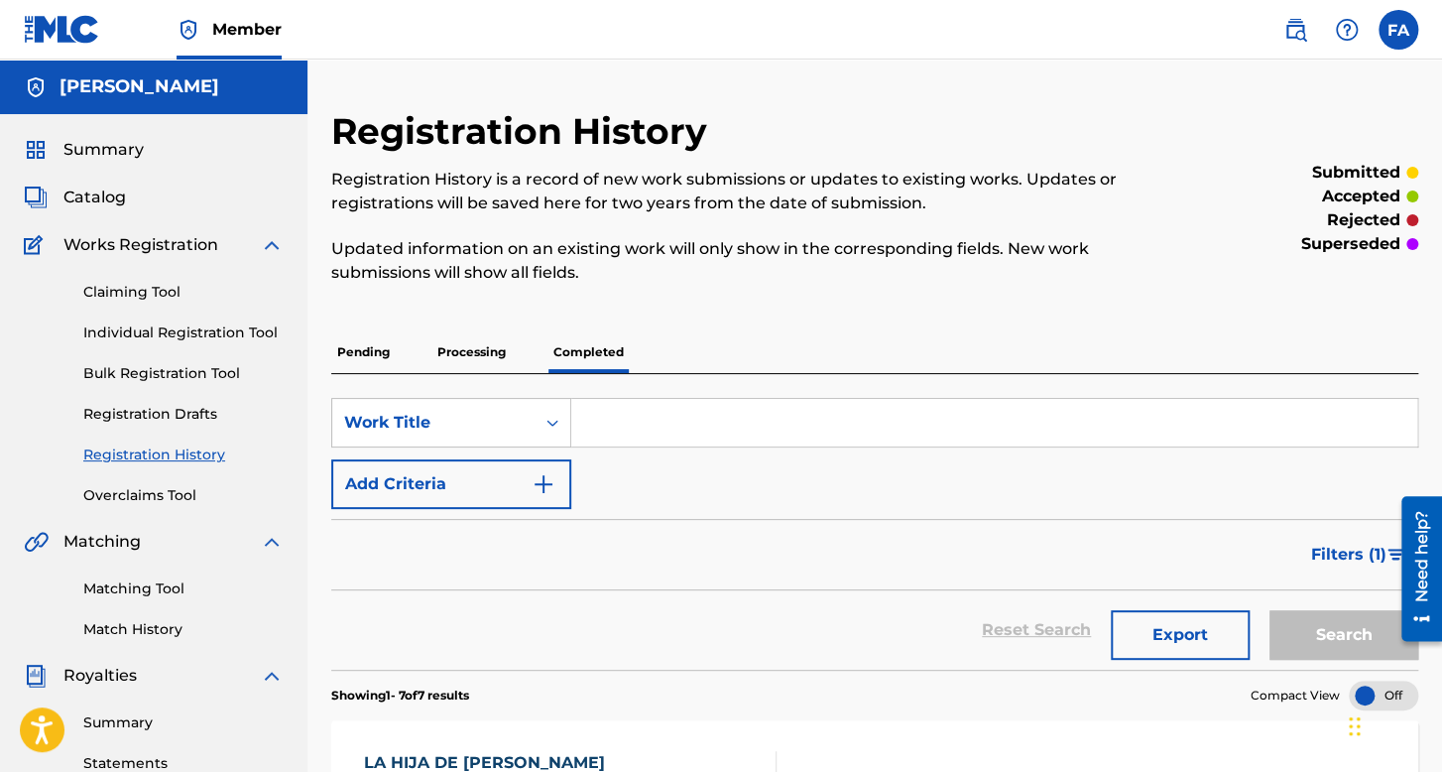
click at [470, 357] on p "Processing" at bounding box center [471, 352] width 80 height 42
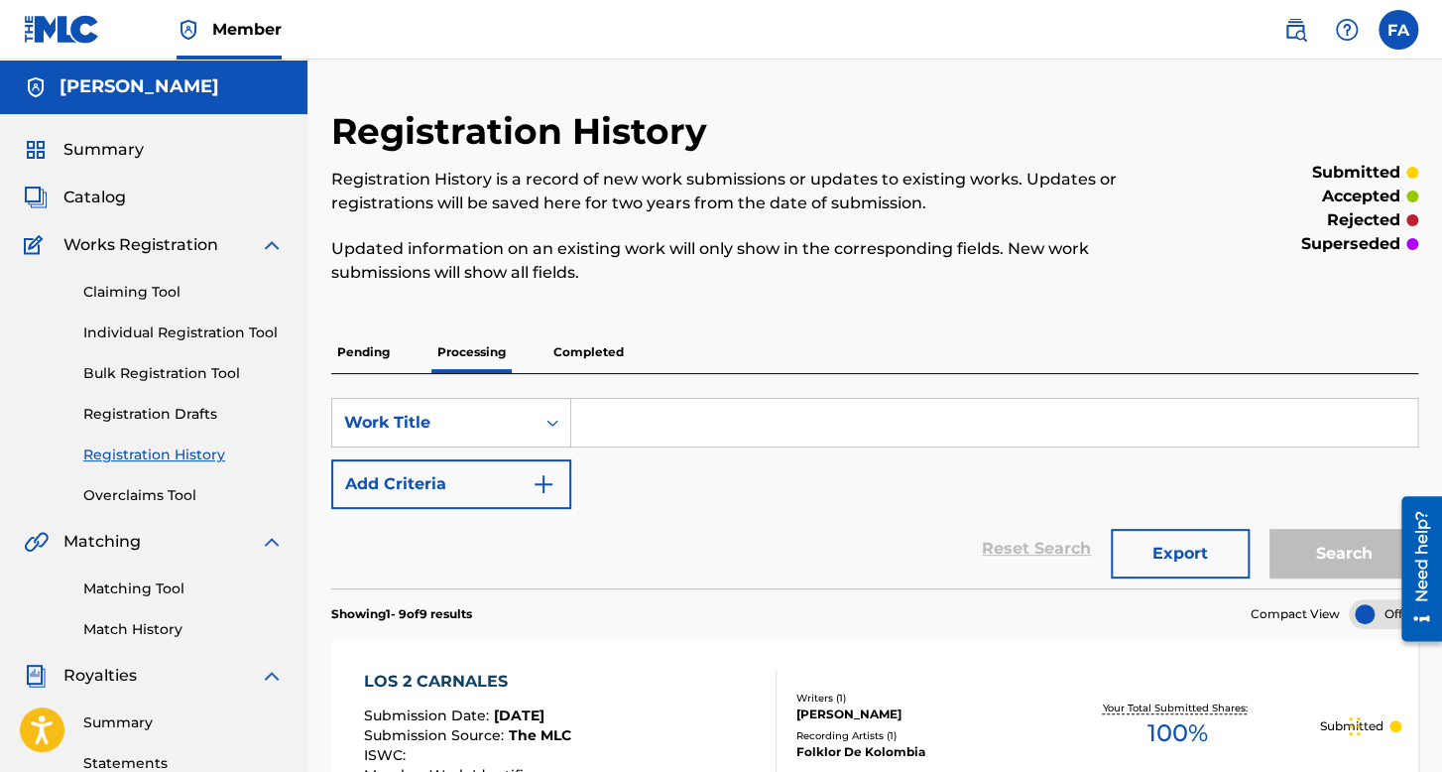
click at [726, 555] on div "Reset Search Export Search" at bounding box center [874, 548] width 1087 height 79
